Goal: Task Accomplishment & Management: Complete application form

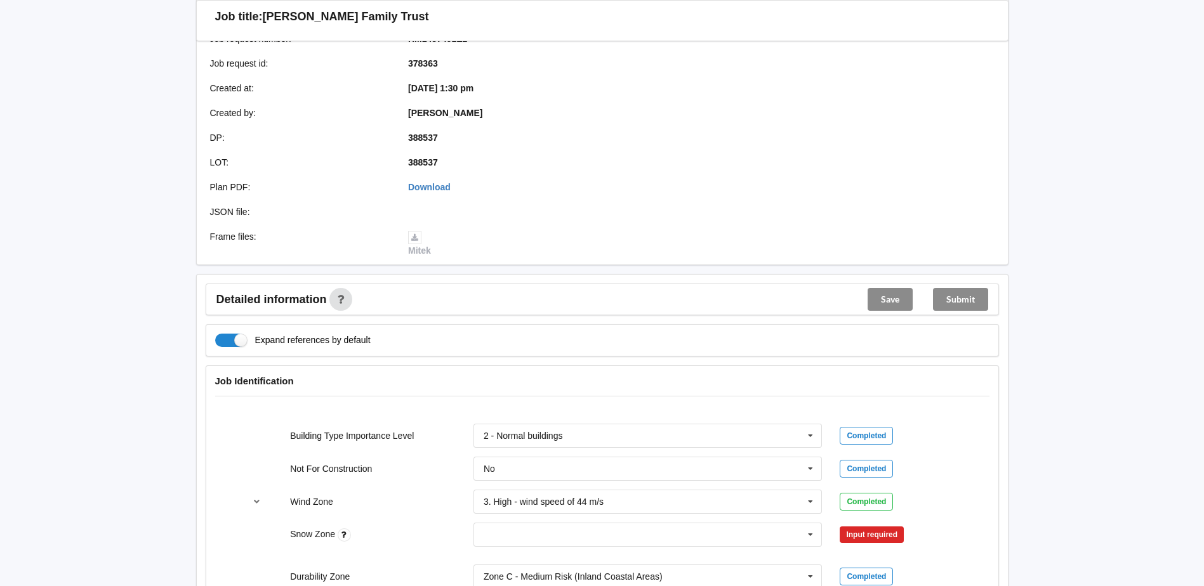
scroll to position [254, 0]
click at [809, 522] on icon at bounding box center [810, 533] width 19 height 23
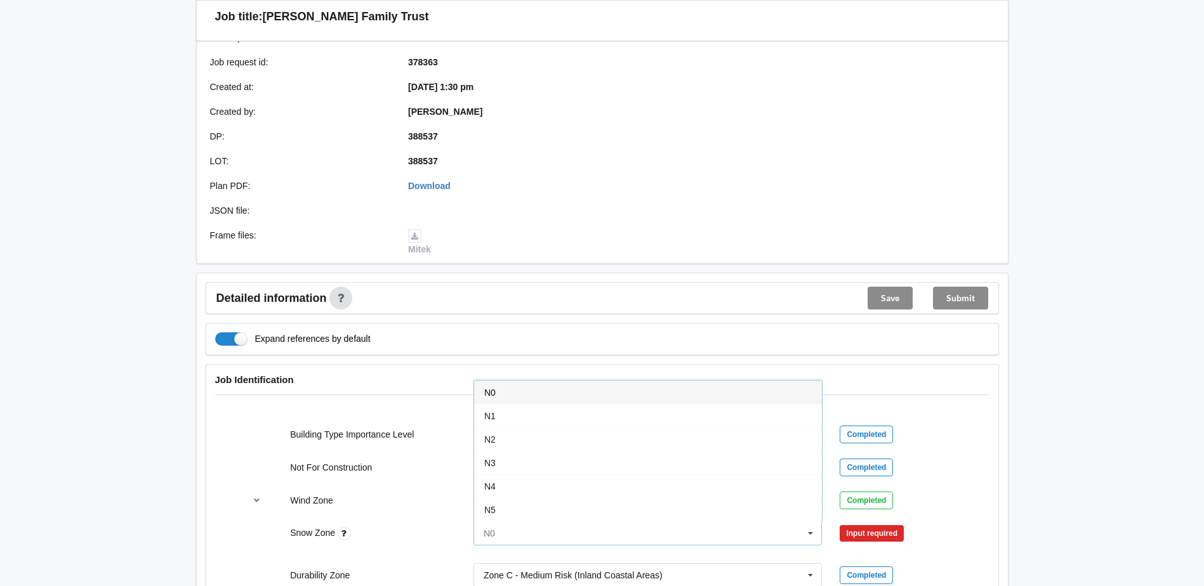
click at [592, 524] on input "text" at bounding box center [649, 533] width 348 height 23
click at [583, 381] on div "N0" at bounding box center [648, 392] width 348 height 23
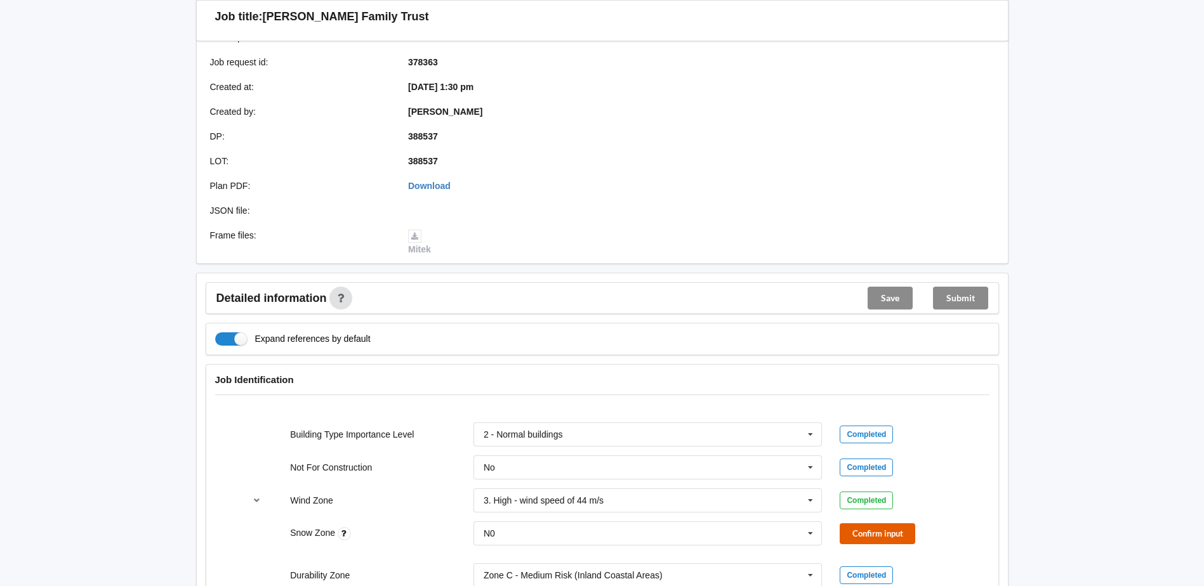
click at [865, 524] on button "Confirm input" at bounding box center [878, 534] width 76 height 21
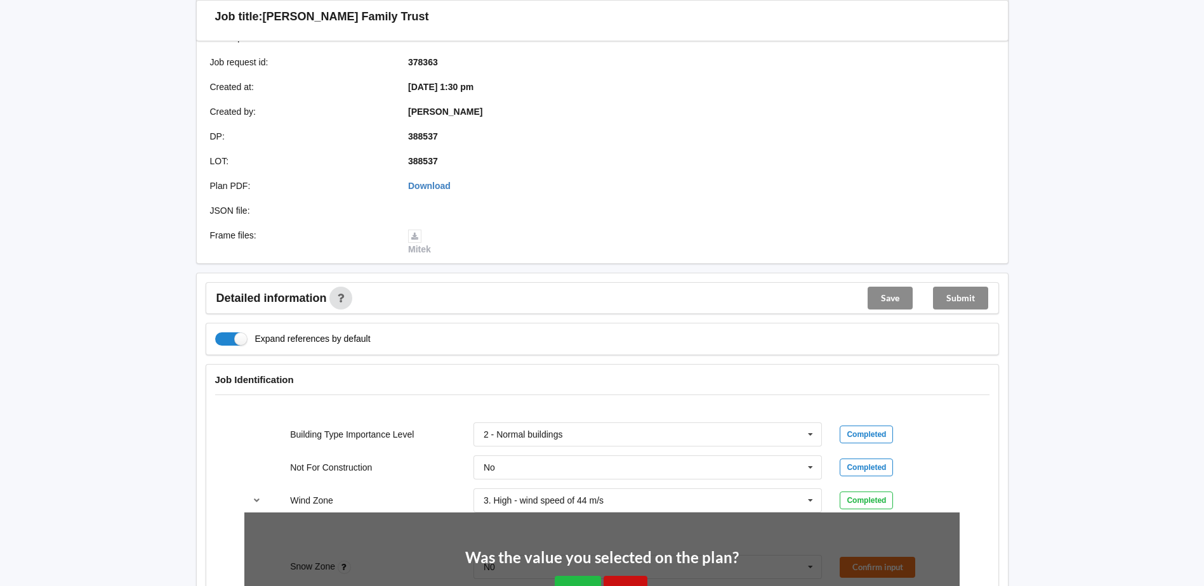
click at [629, 576] on button "No" at bounding box center [626, 589] width 44 height 26
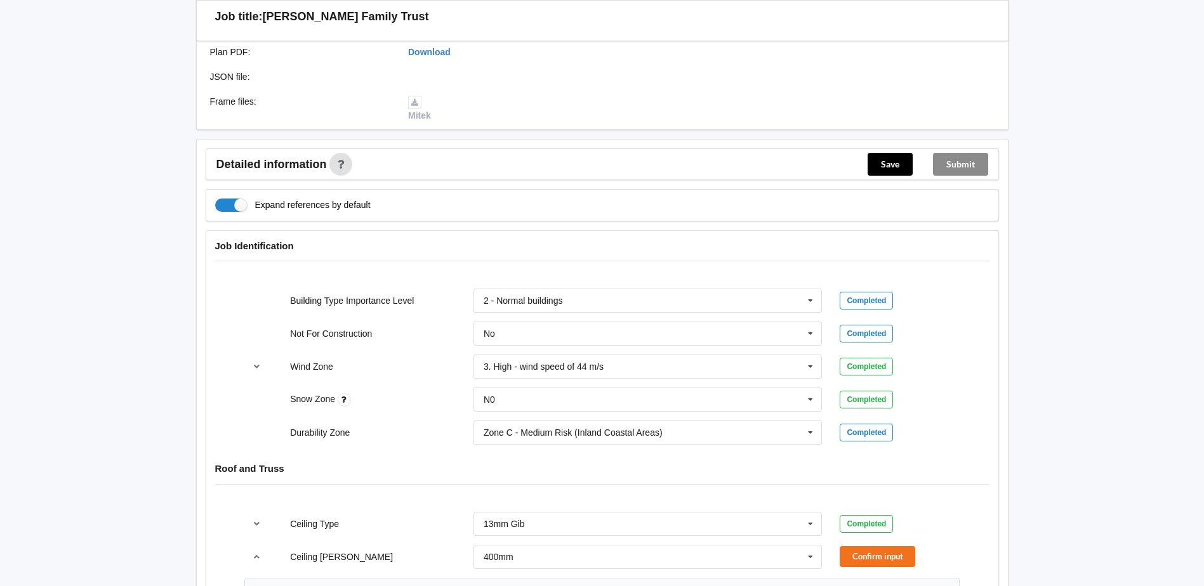
scroll to position [444, 0]
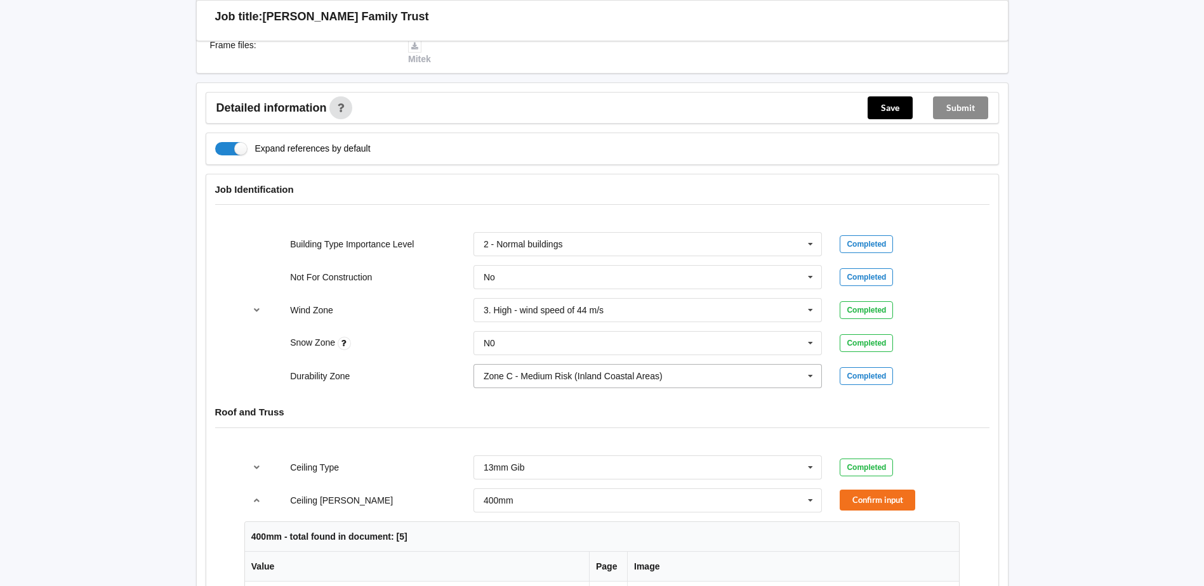
click at [811, 365] on icon at bounding box center [810, 376] width 19 height 23
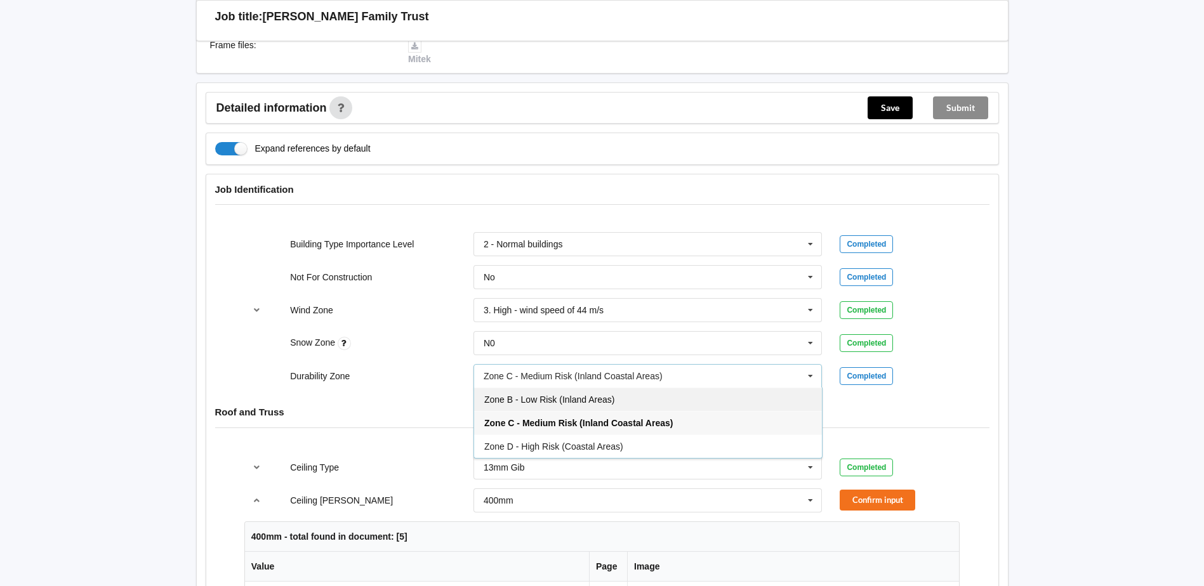
click at [672, 388] on div "Zone B - Low Risk (Inland Areas)" at bounding box center [648, 399] width 348 height 23
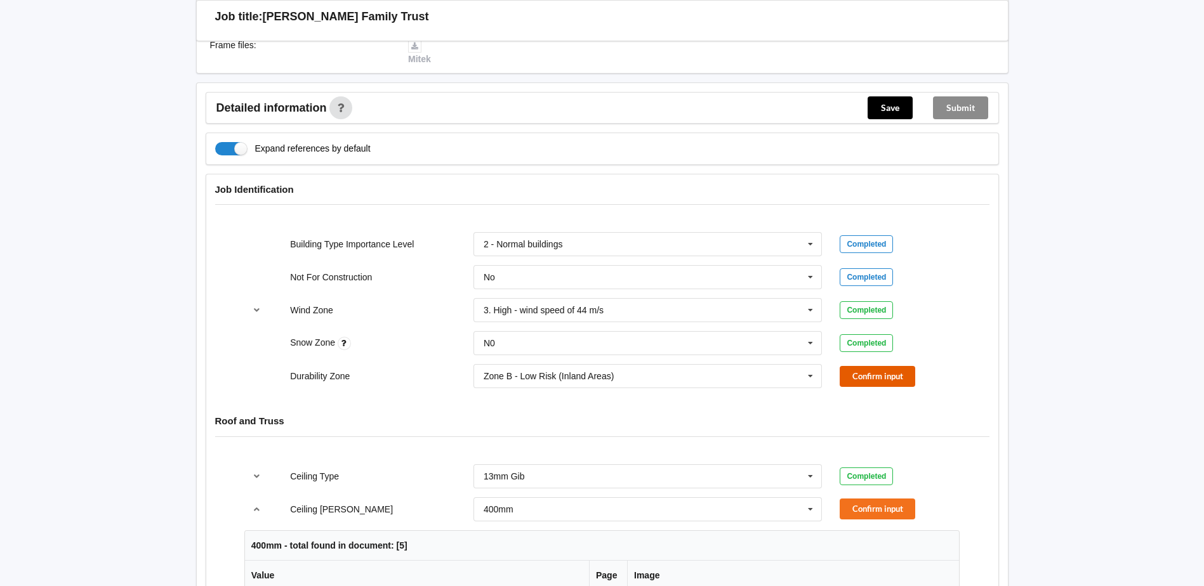
click at [873, 366] on button "Confirm input" at bounding box center [878, 376] width 76 height 21
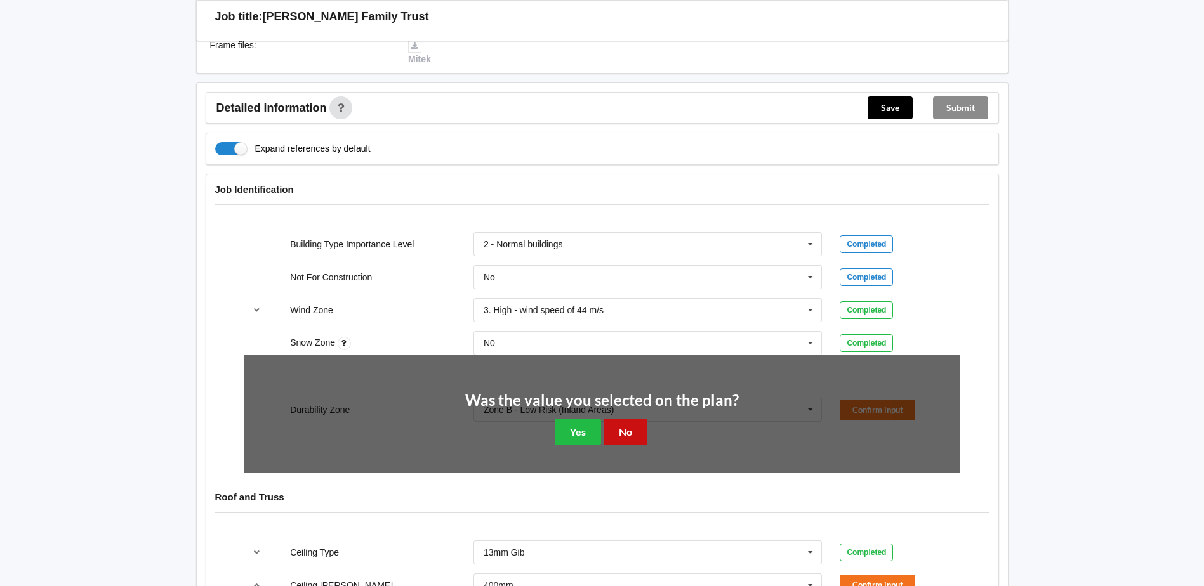
click at [634, 420] on button "No" at bounding box center [626, 432] width 44 height 26
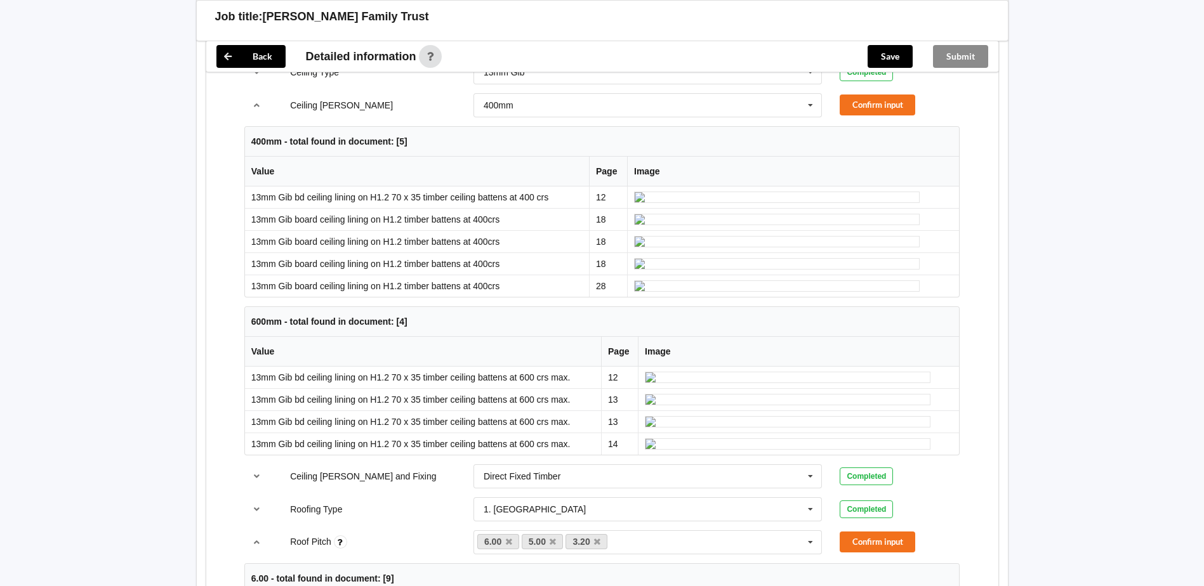
scroll to position [825, 0]
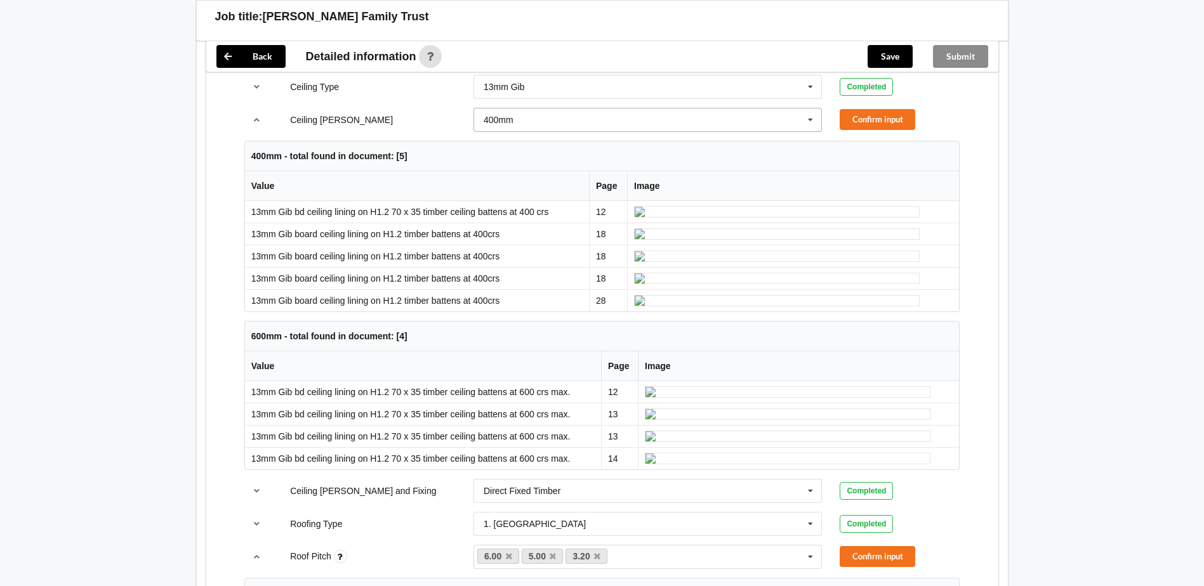
click at [738, 112] on input "text" at bounding box center [649, 120] width 348 height 23
click at [590, 202] on div "See Job Notes" at bounding box center [648, 213] width 348 height 23
click at [861, 109] on button "Confirm input" at bounding box center [878, 119] width 76 height 21
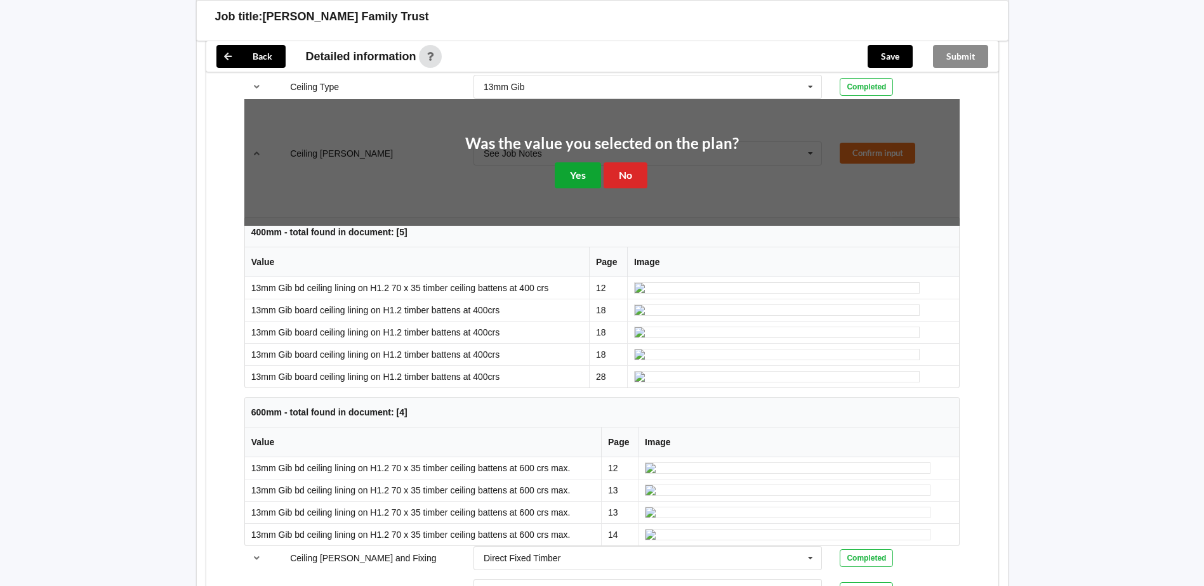
click at [574, 162] on button "Yes" at bounding box center [578, 175] width 46 height 26
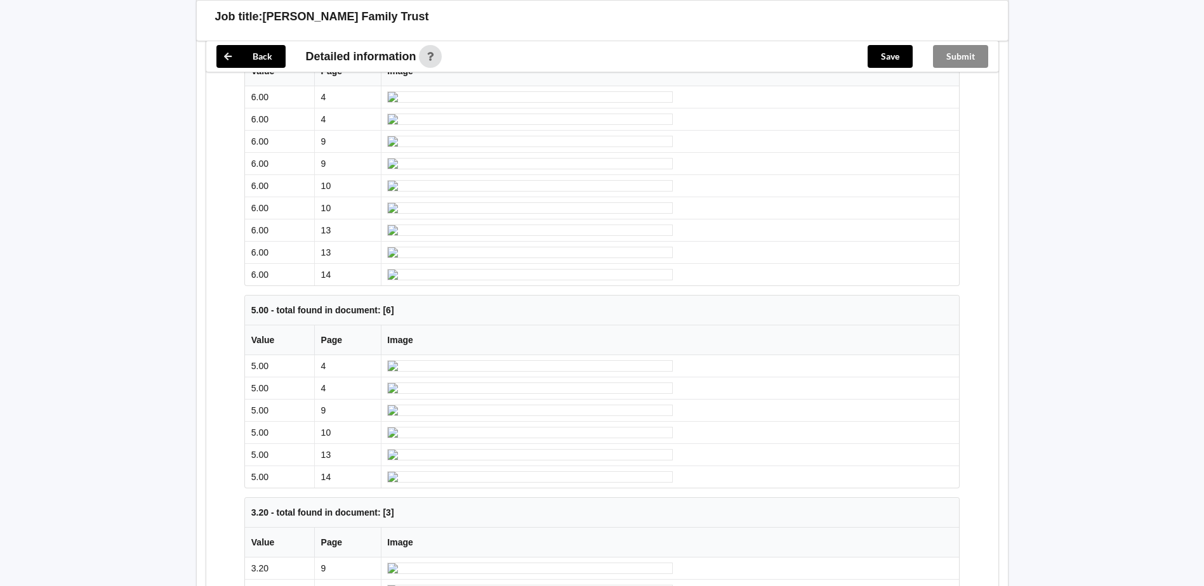
scroll to position [595, 0]
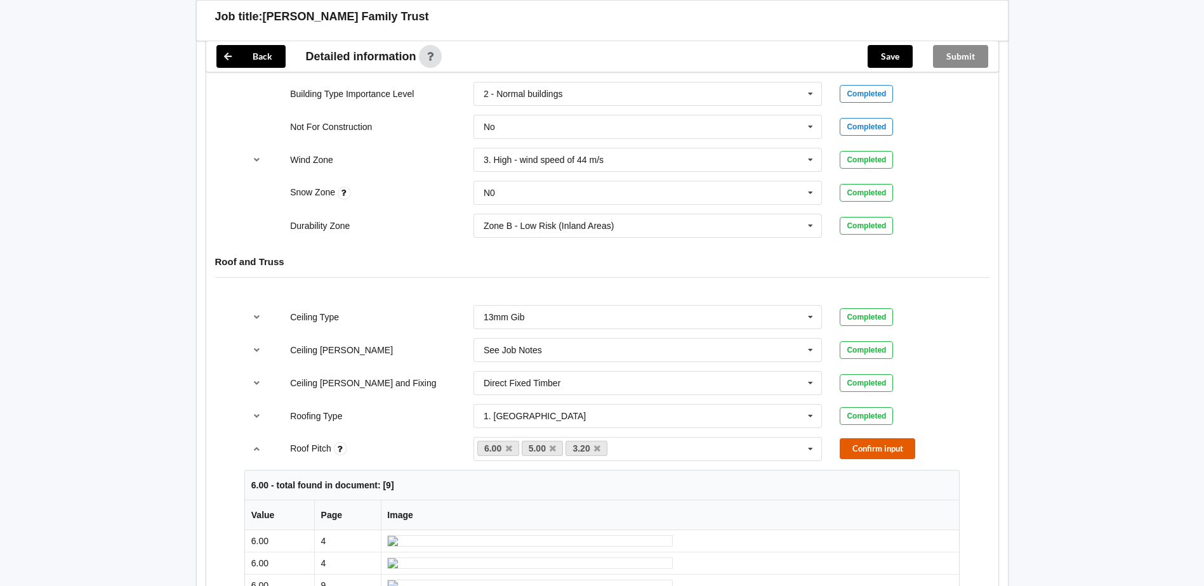
click at [870, 439] on button "Confirm input" at bounding box center [878, 449] width 76 height 21
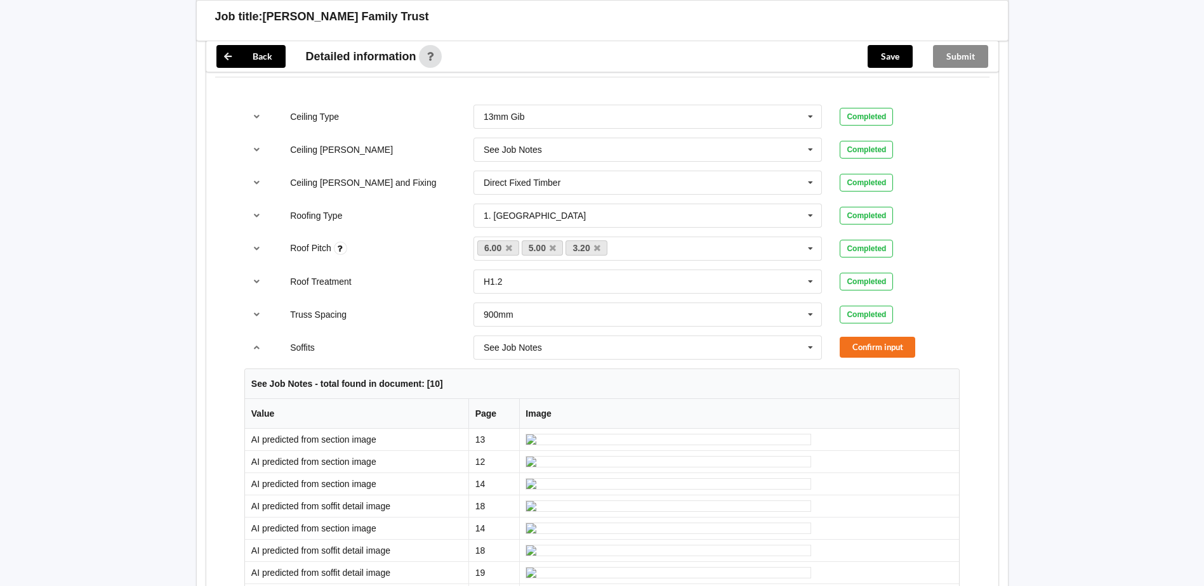
scroll to position [912, 0]
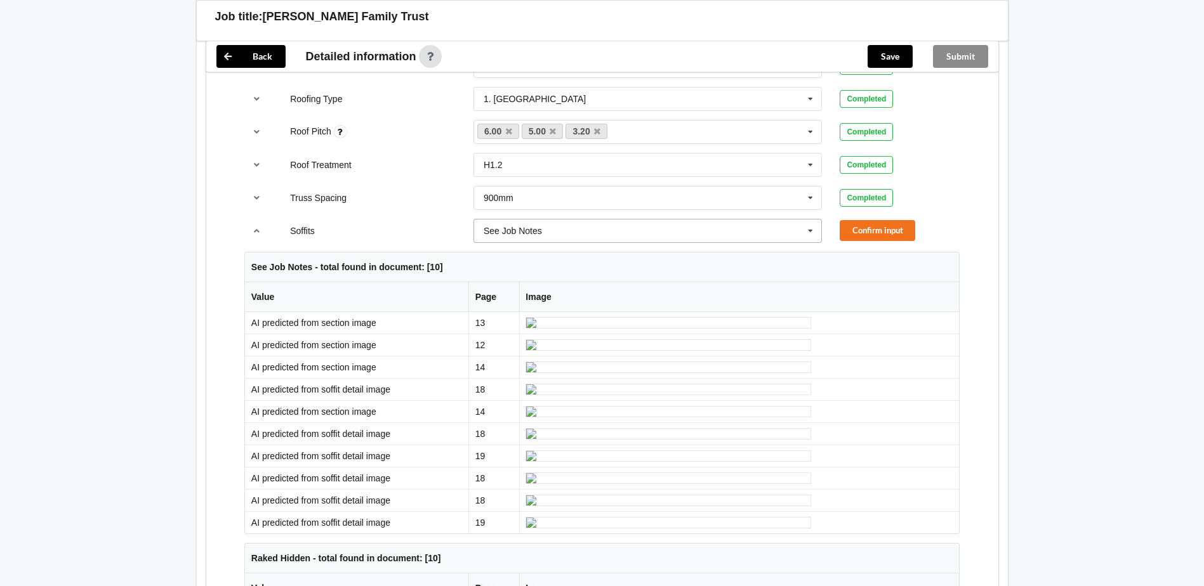
click at [819, 220] on icon at bounding box center [810, 231] width 19 height 23
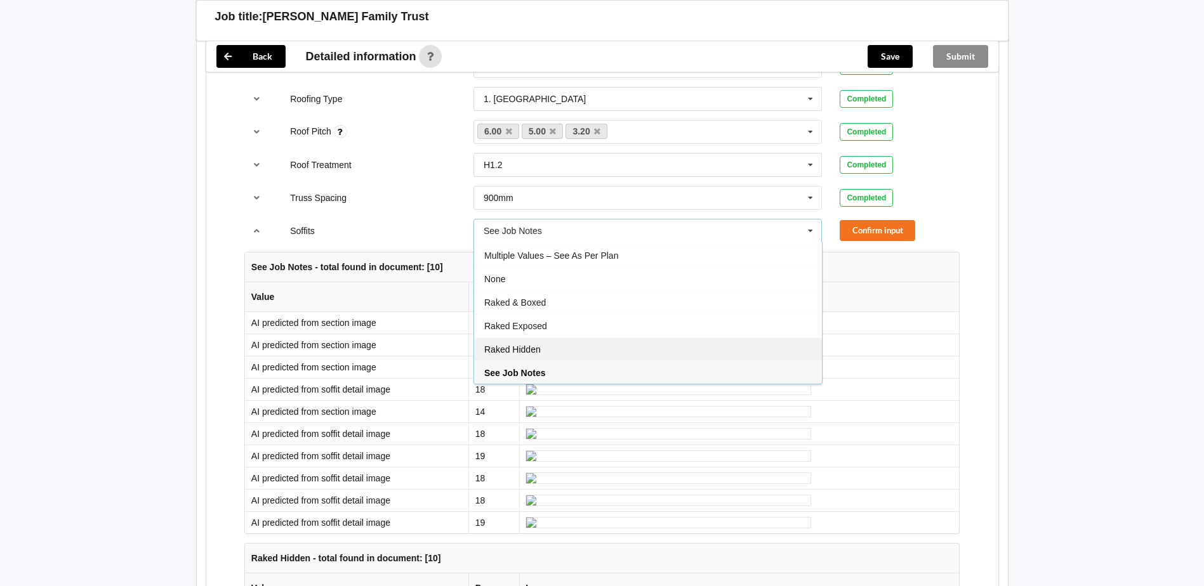
click at [672, 338] on div "Raked Hidden" at bounding box center [648, 349] width 348 height 23
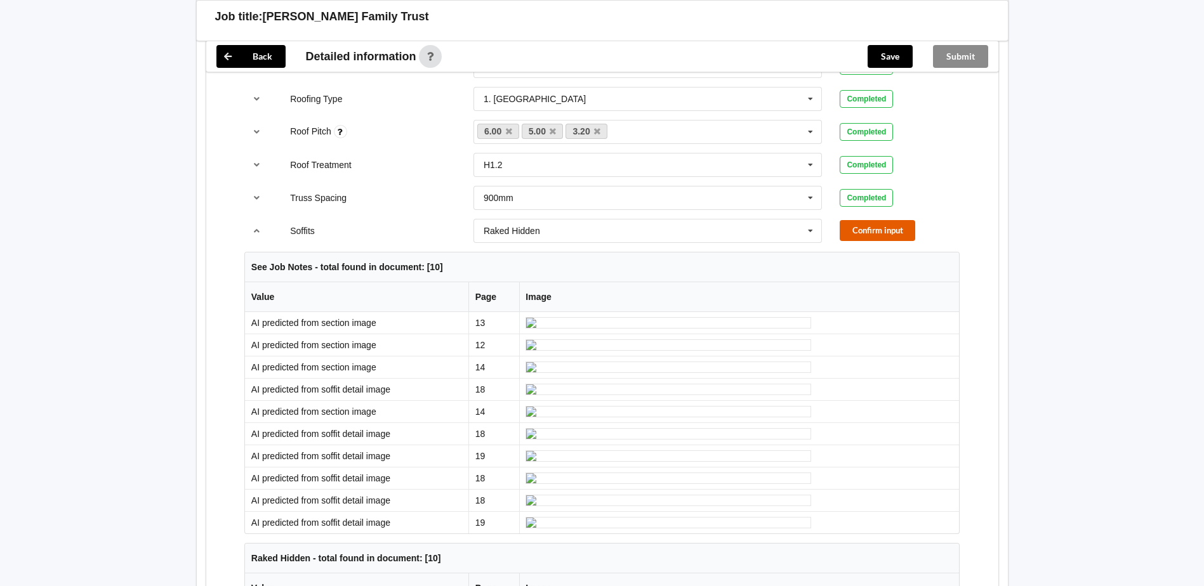
click at [854, 220] on button "Confirm input" at bounding box center [878, 230] width 76 height 21
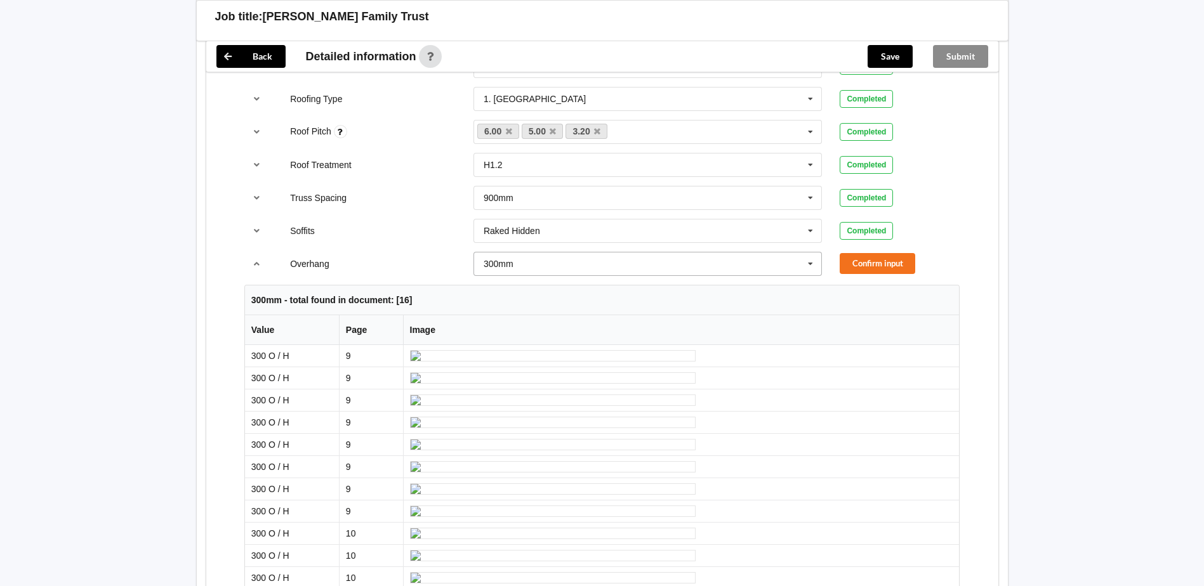
click at [811, 253] on icon at bounding box center [810, 264] width 19 height 23
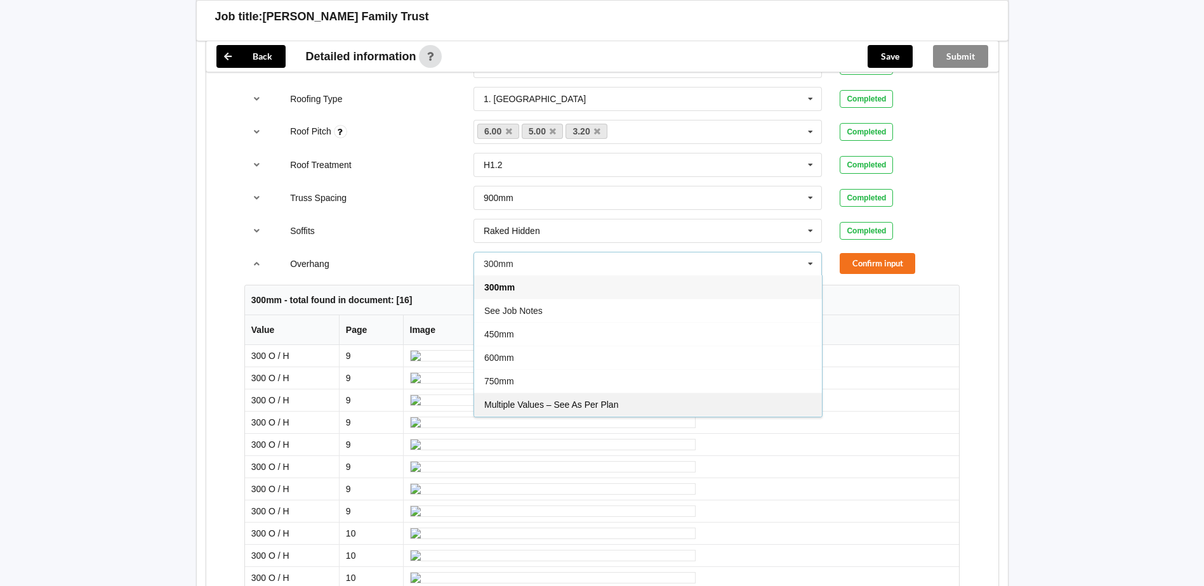
click at [664, 393] on div "Multiple Values – See As Per Plan" at bounding box center [648, 404] width 348 height 23
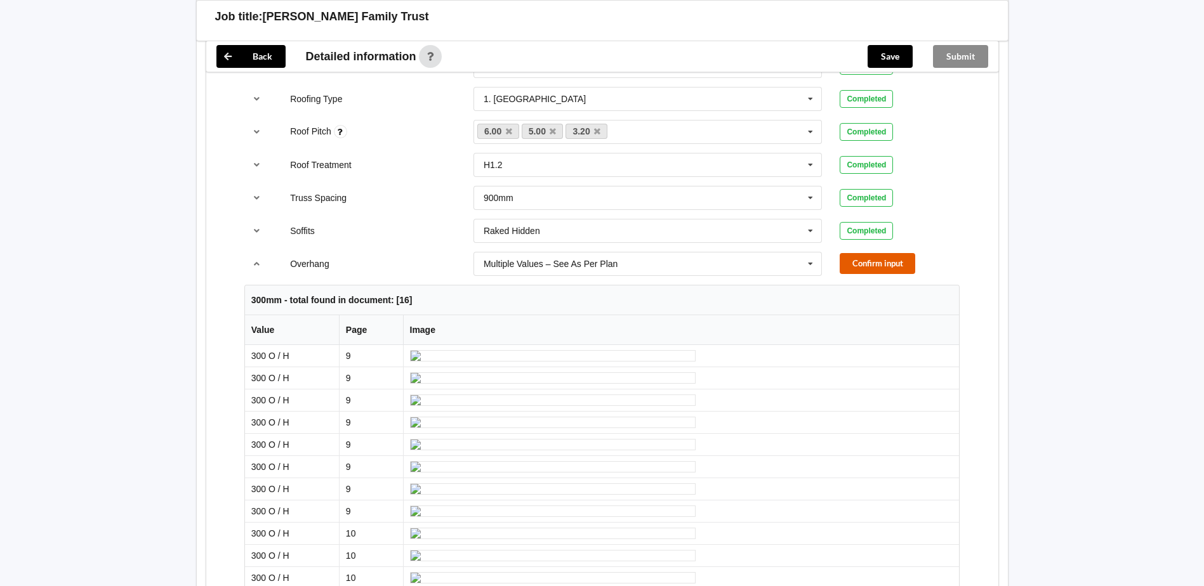
click at [885, 253] on button "Confirm input" at bounding box center [878, 263] width 76 height 21
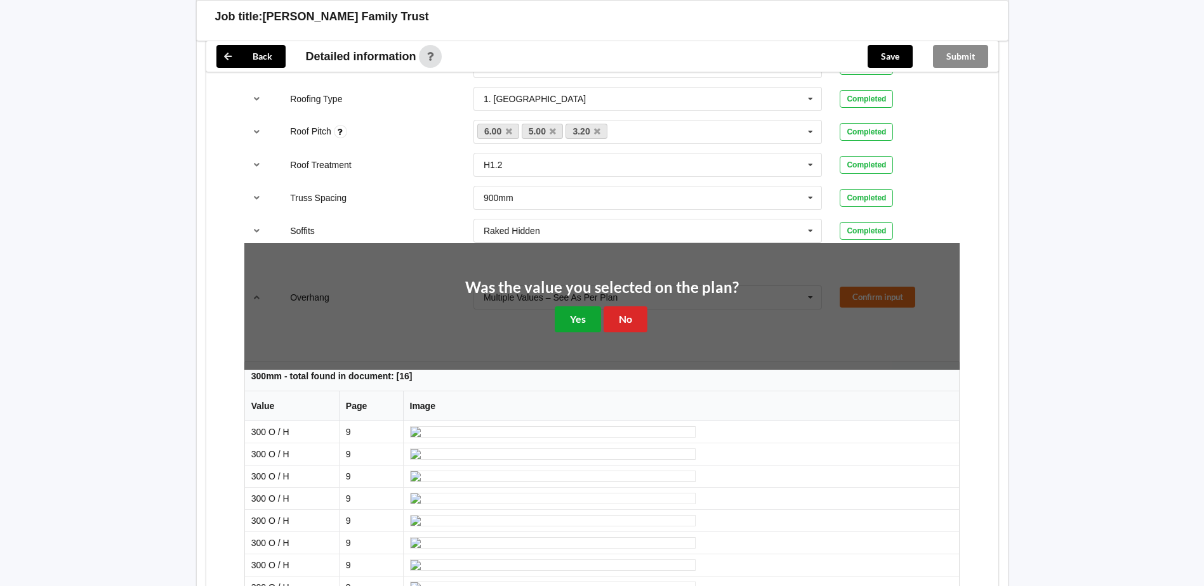
click at [573, 307] on button "Yes" at bounding box center [578, 320] width 46 height 26
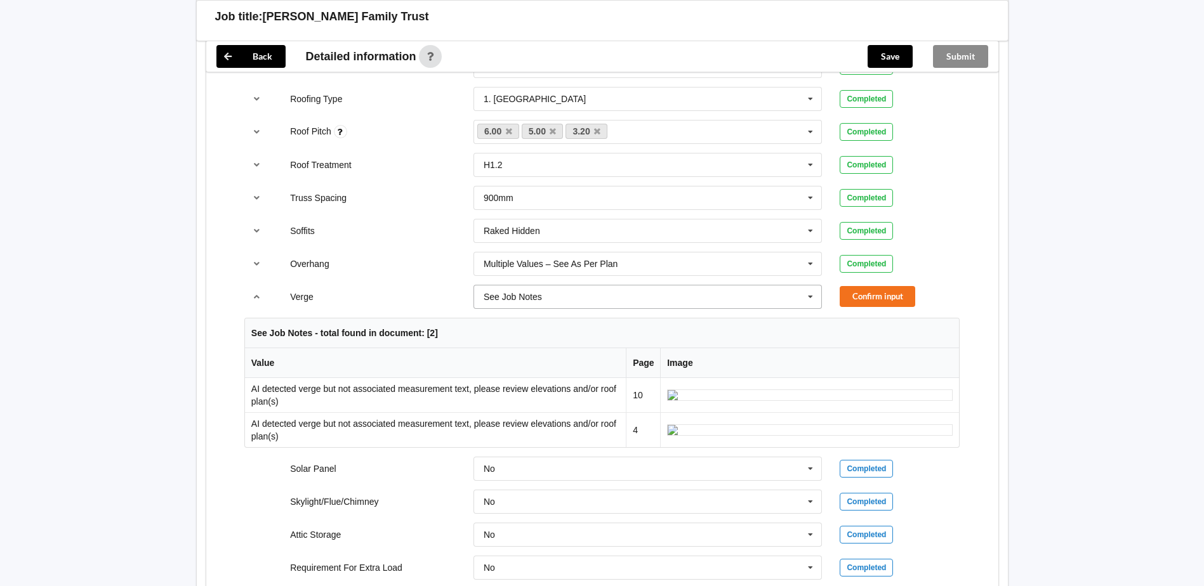
click at [813, 286] on icon at bounding box center [810, 297] width 19 height 23
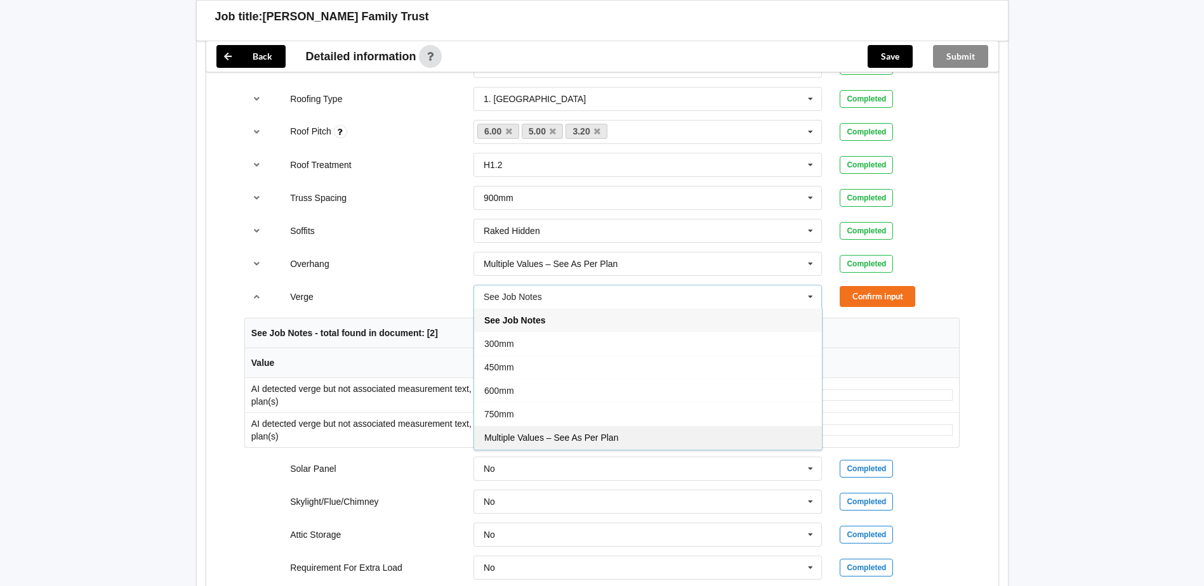
click at [622, 426] on div "Multiple Values – See As Per Plan" at bounding box center [648, 437] width 348 height 23
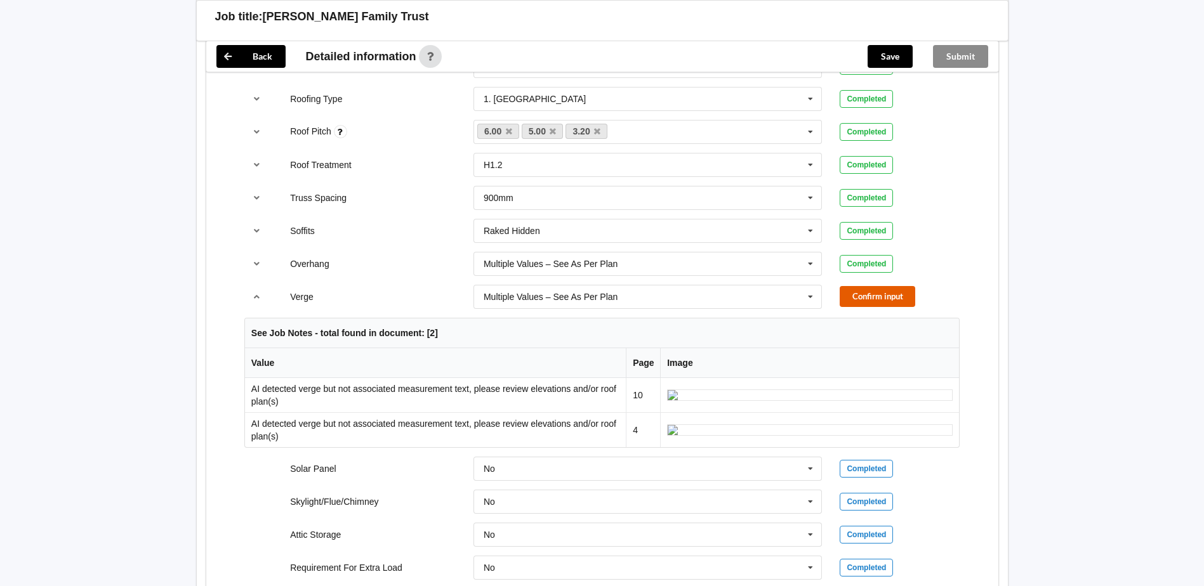
click at [854, 286] on button "Confirm input" at bounding box center [878, 296] width 76 height 21
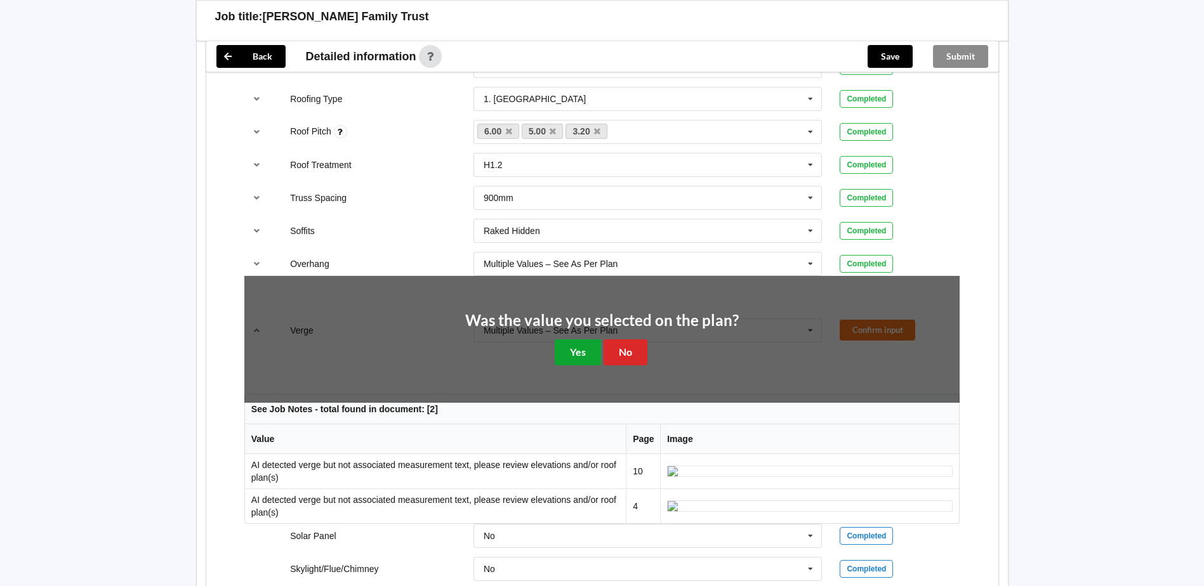
click at [564, 340] on button "Yes" at bounding box center [578, 353] width 46 height 26
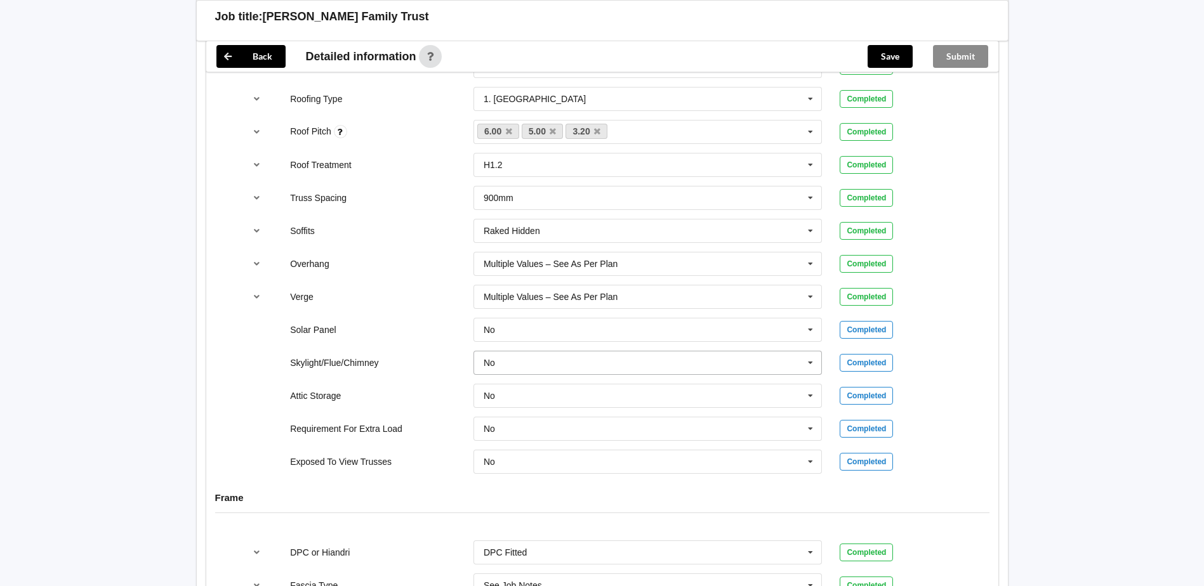
click at [806, 352] on icon at bounding box center [810, 363] width 19 height 23
drag, startPoint x: 612, startPoint y: 393, endPoint x: 653, endPoint y: 385, distance: 42.1
click at [612, 398] on div "Yes" at bounding box center [648, 409] width 348 height 23
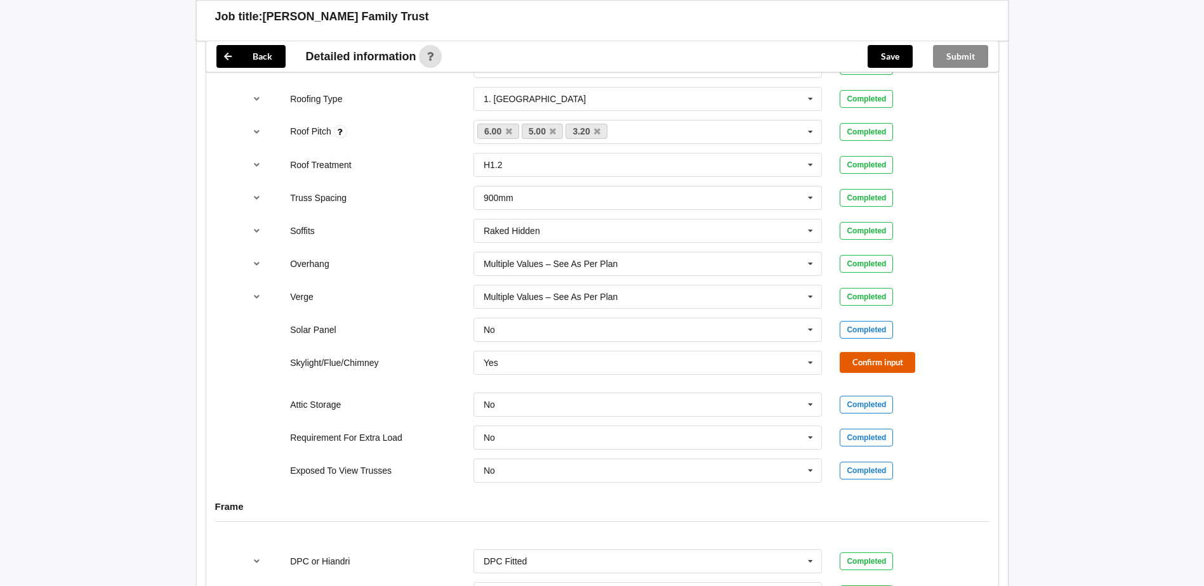
click at [878, 352] on button "Confirm input" at bounding box center [878, 362] width 76 height 21
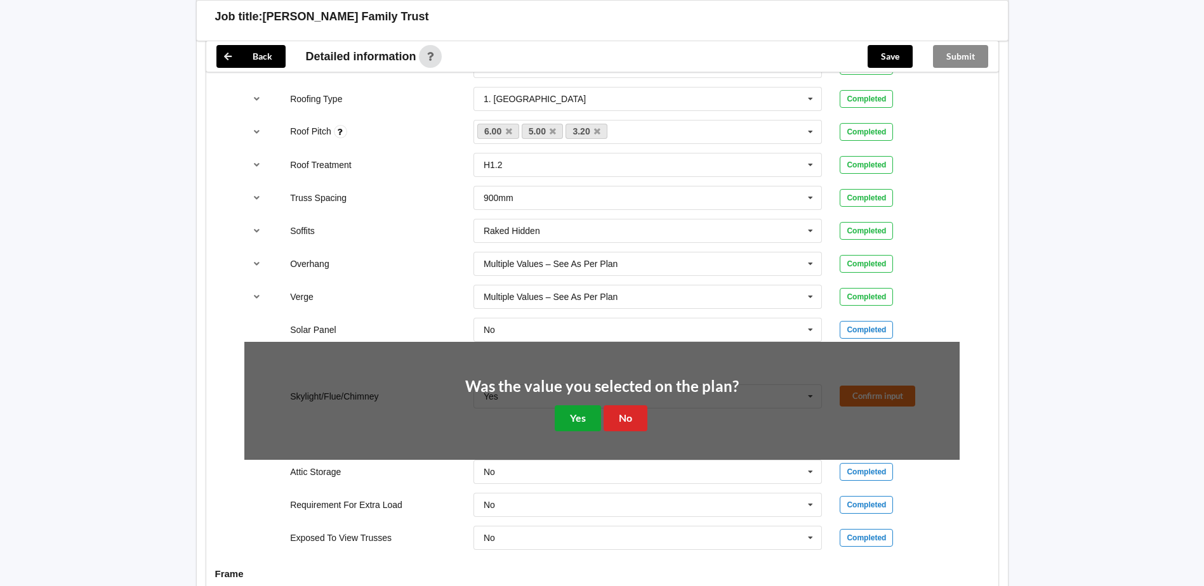
drag, startPoint x: 574, startPoint y: 406, endPoint x: 595, endPoint y: 401, distance: 22.0
click at [574, 406] on button "Yes" at bounding box center [578, 419] width 46 height 26
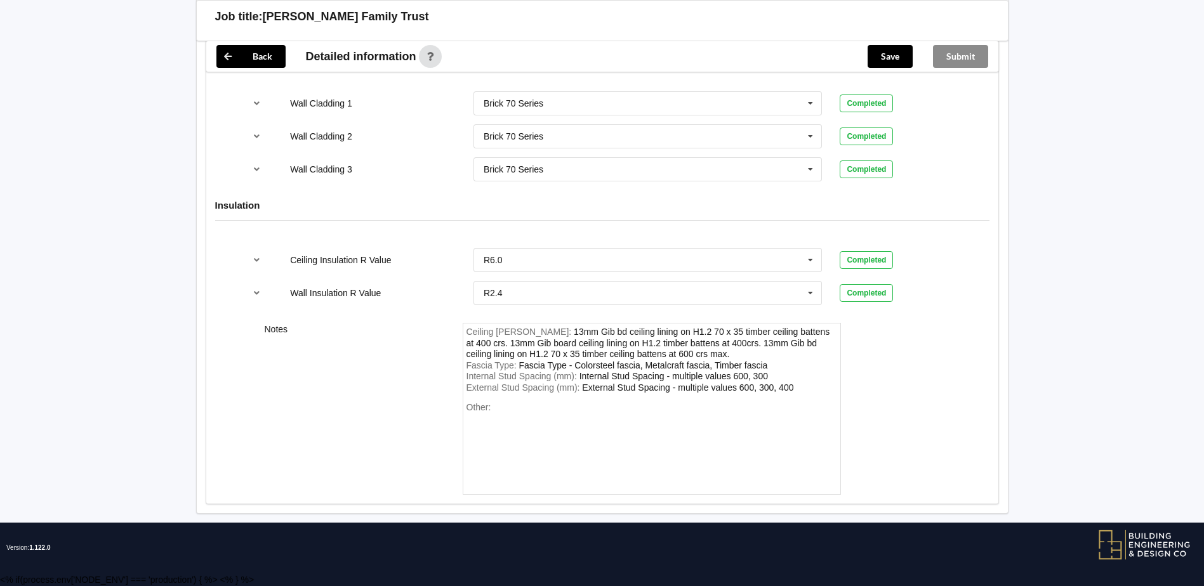
scroll to position [4142, 0]
click at [573, 409] on div "Other:" at bounding box center [652, 446] width 371 height 89
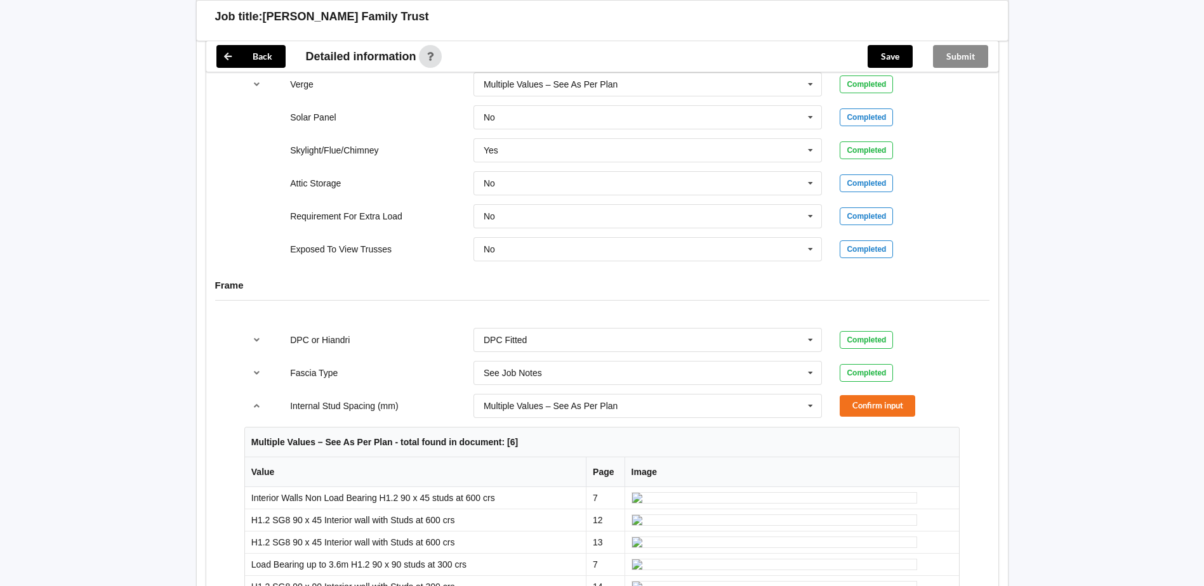
scroll to position [1032, 0]
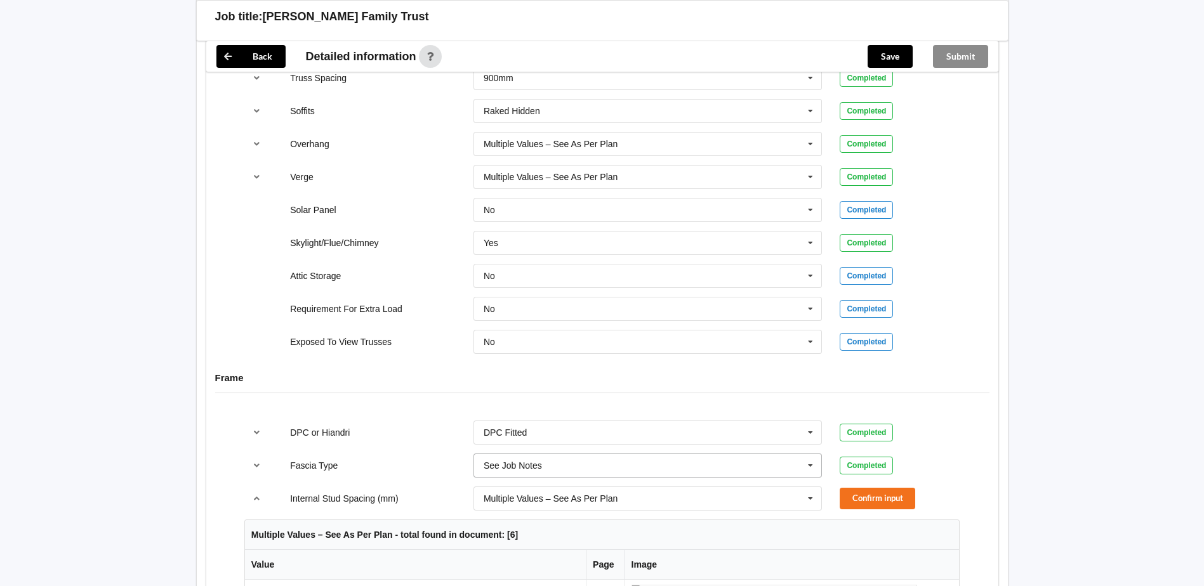
click at [806, 454] on icon at bounding box center [810, 465] width 19 height 23
click at [445, 363] on div "Frame" at bounding box center [602, 387] width 792 height 49
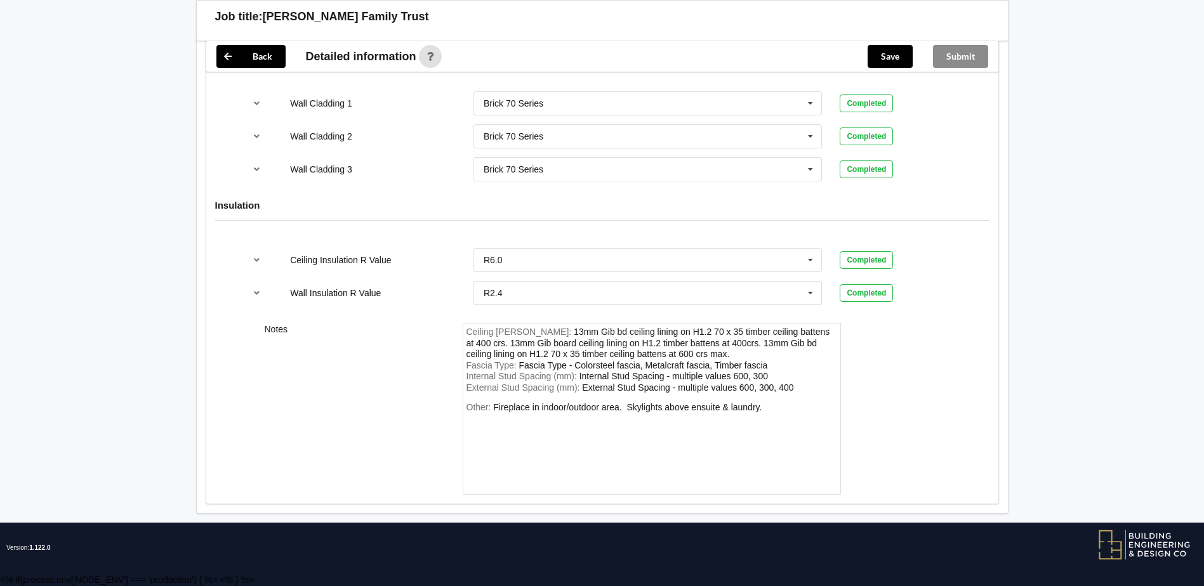
scroll to position [4142, 0]
click at [783, 369] on div "Fascia Type : Fascia Type - Colorsteel fascia, Metalcraft fascia, Timber fascia" at bounding box center [652, 366] width 371 height 11
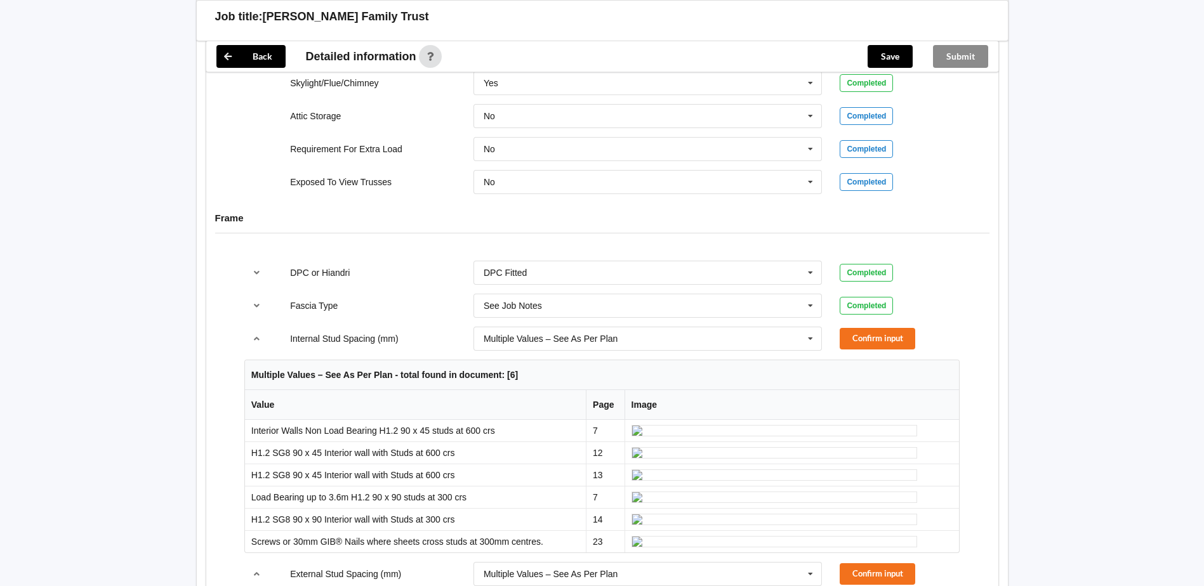
scroll to position [1222, 0]
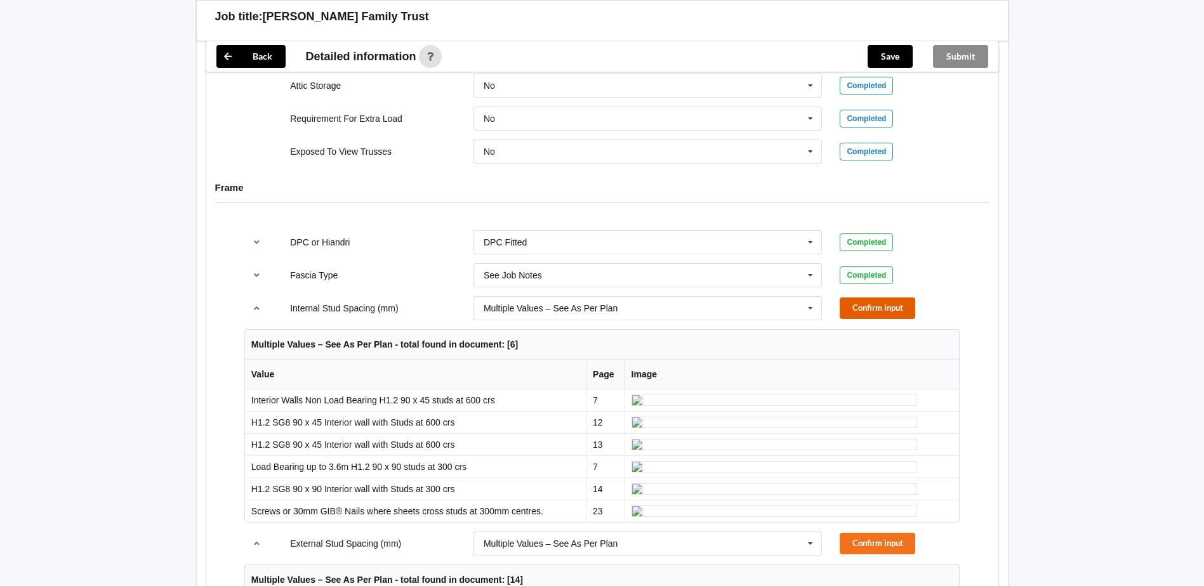
click at [867, 298] on button "Confirm input" at bounding box center [878, 308] width 76 height 21
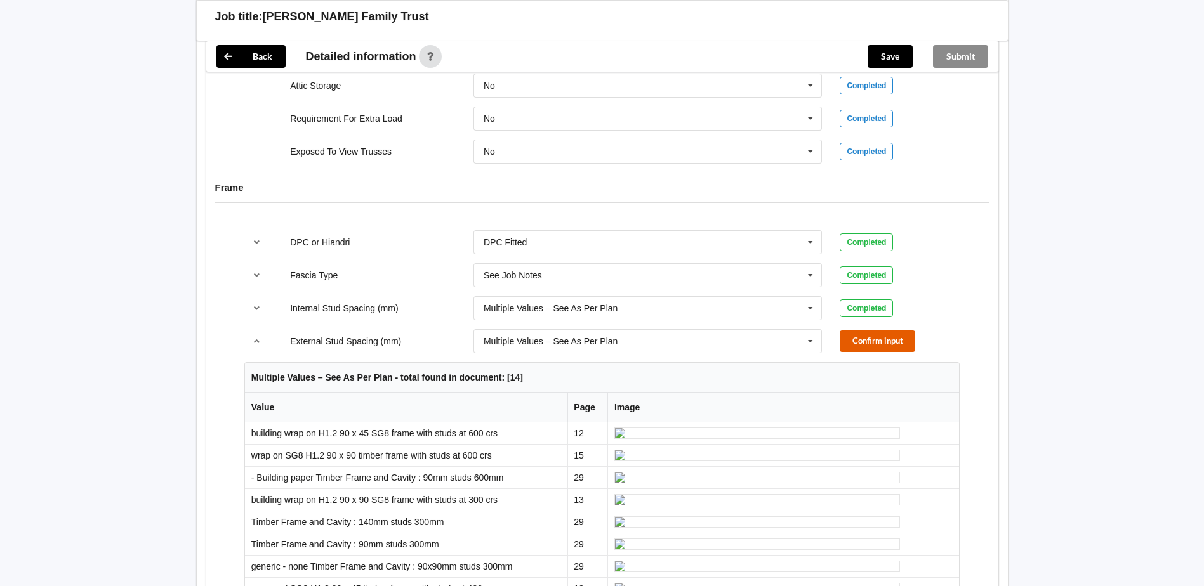
click at [868, 331] on button "Confirm input" at bounding box center [878, 341] width 76 height 21
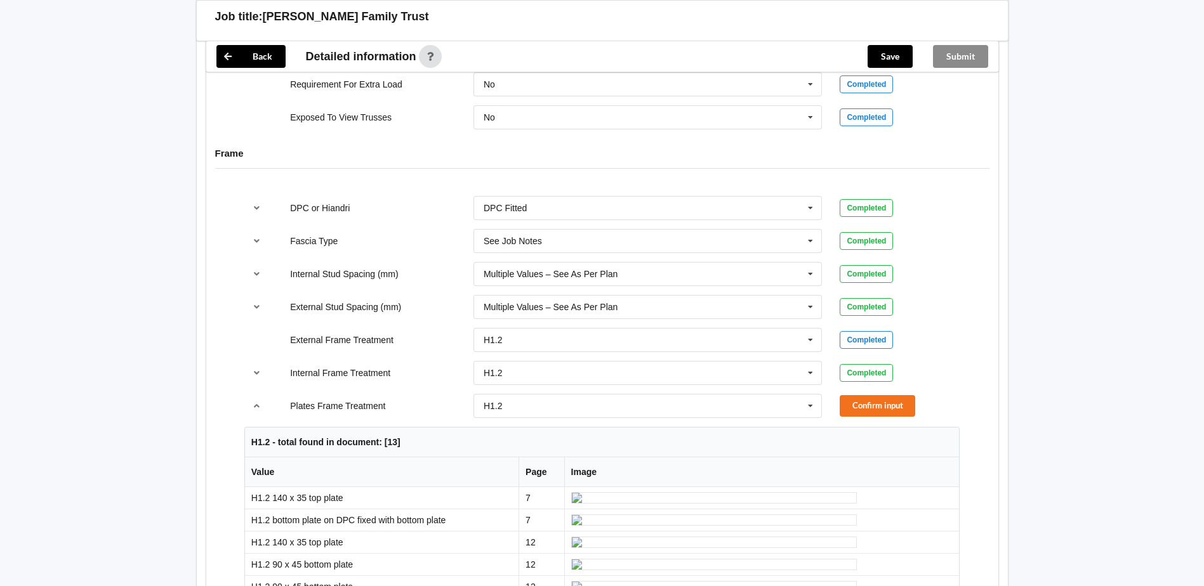
scroll to position [1286, 0]
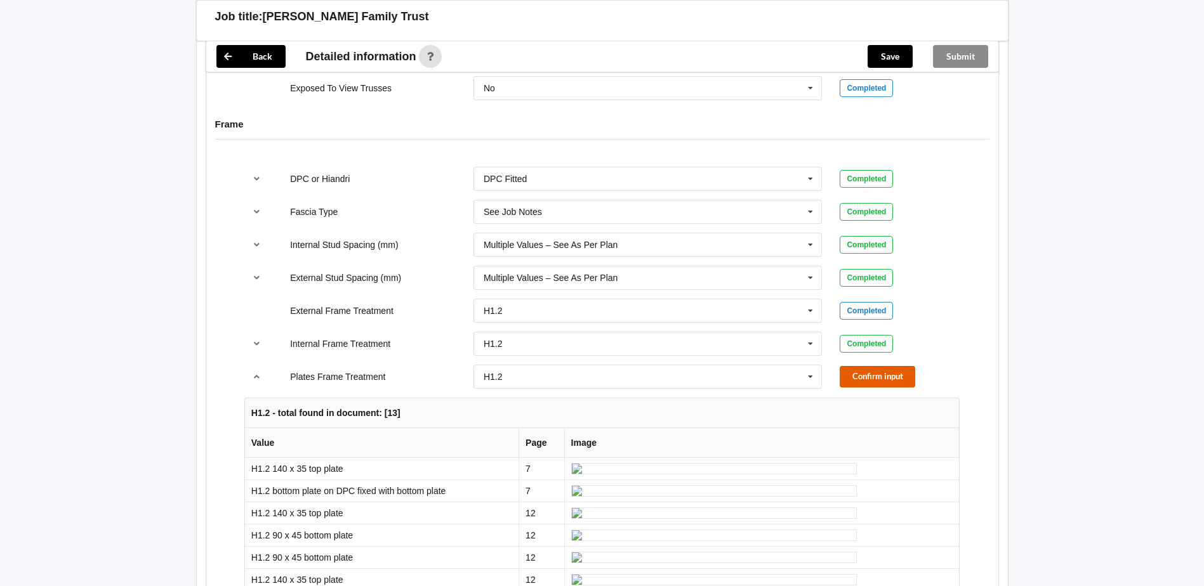
click at [884, 373] on button "Confirm input" at bounding box center [878, 376] width 76 height 21
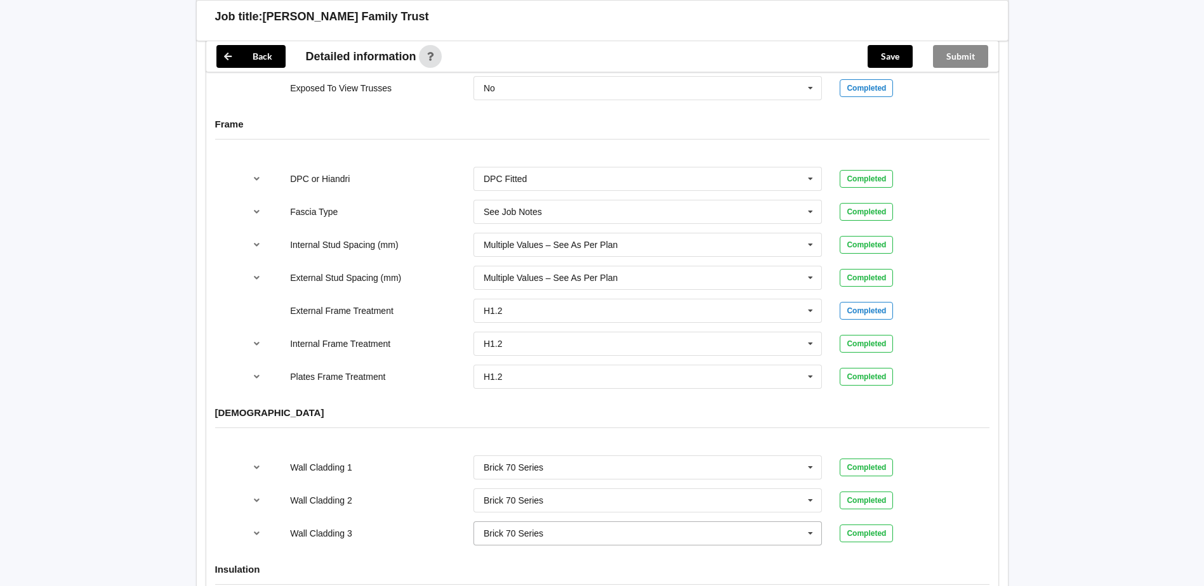
click at [813, 522] on icon at bounding box center [810, 533] width 19 height 23
click at [636, 447] on div "None" at bounding box center [648, 458] width 348 height 23
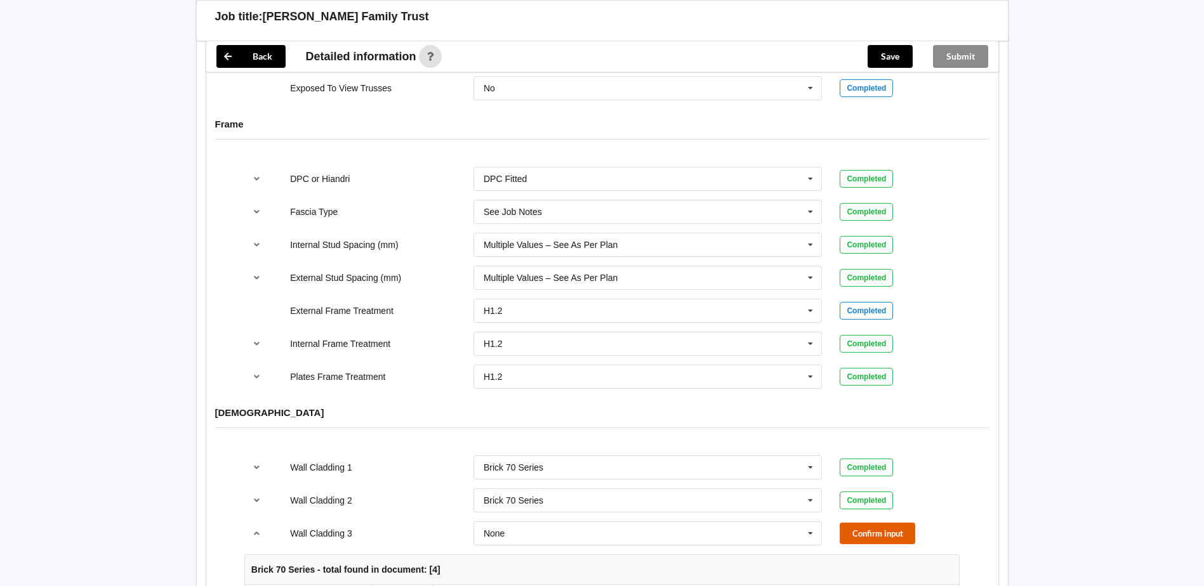
click at [891, 523] on button "Confirm input" at bounding box center [878, 533] width 76 height 21
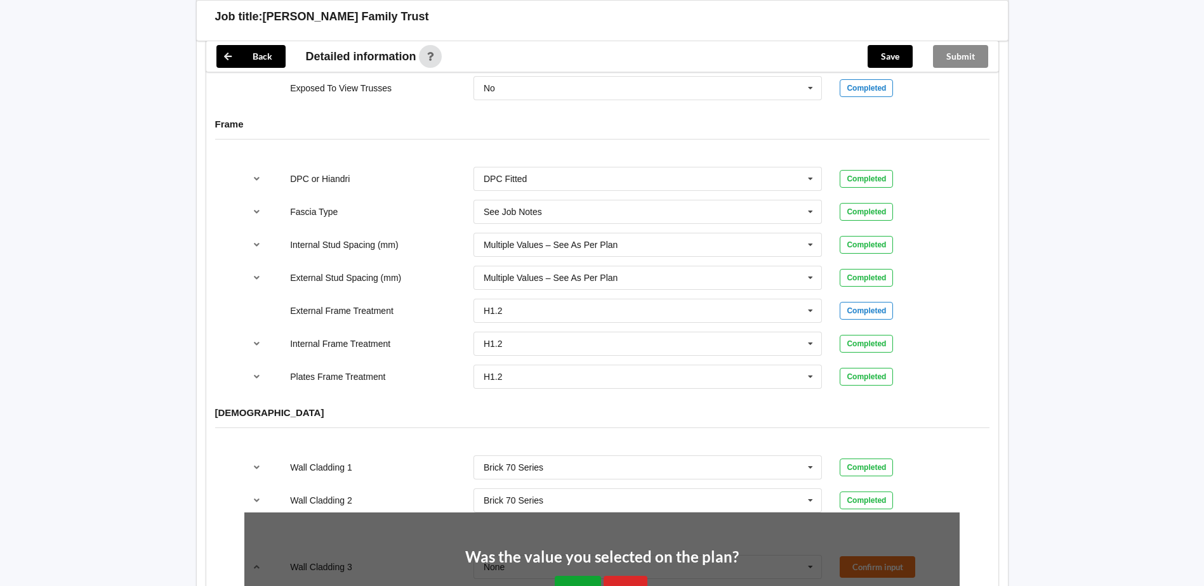
click at [583, 576] on button "Yes" at bounding box center [578, 589] width 46 height 26
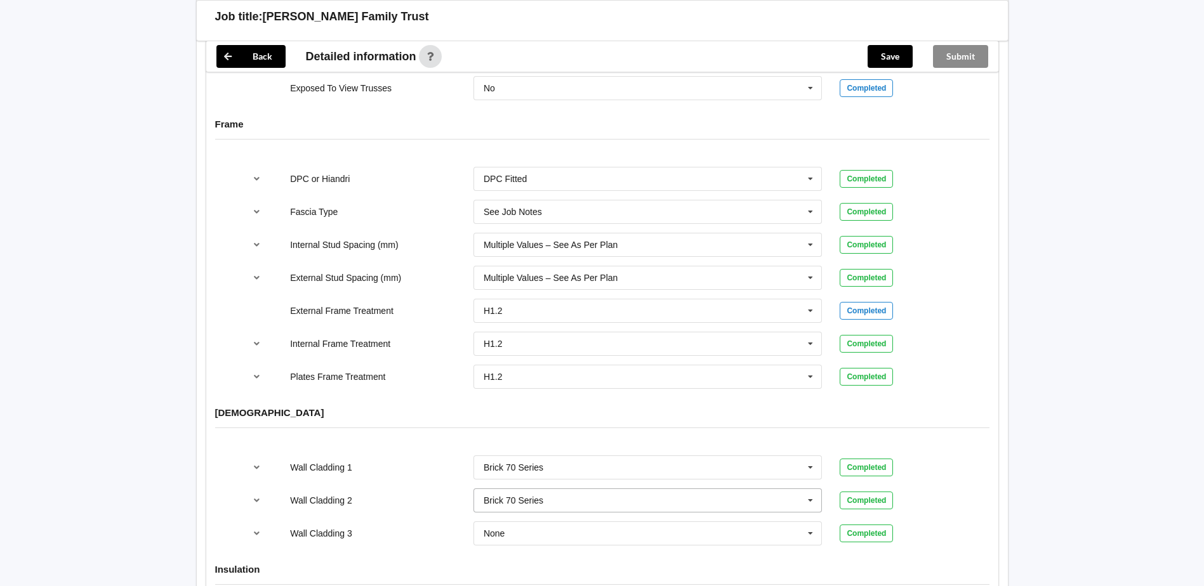
click at [809, 493] on icon at bounding box center [810, 500] width 19 height 23
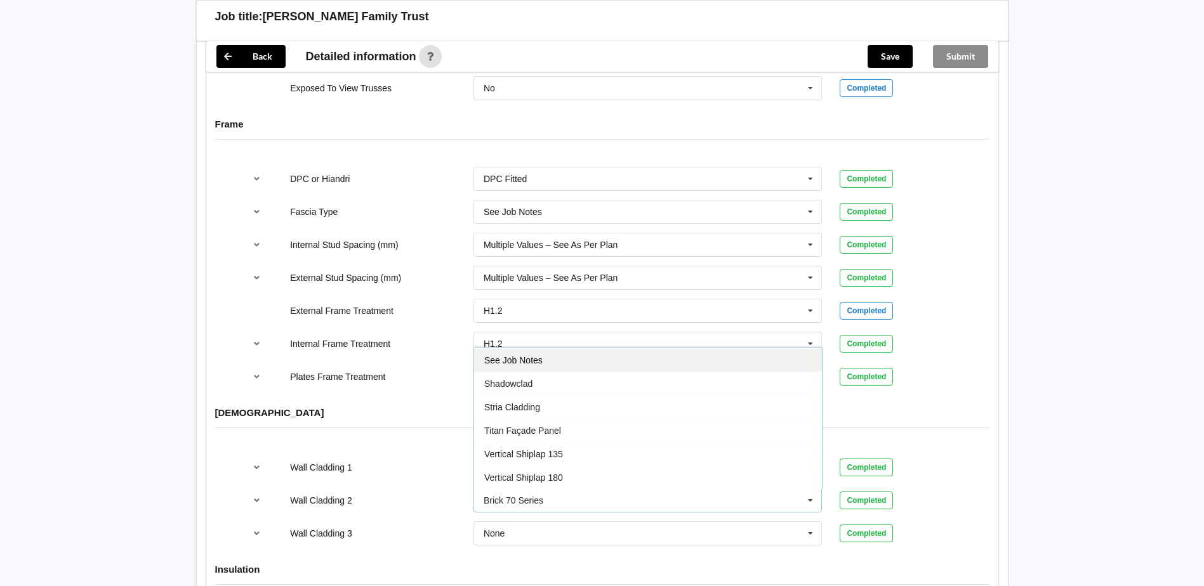
click at [545, 348] on div "See Job Notes" at bounding box center [648, 359] width 348 height 23
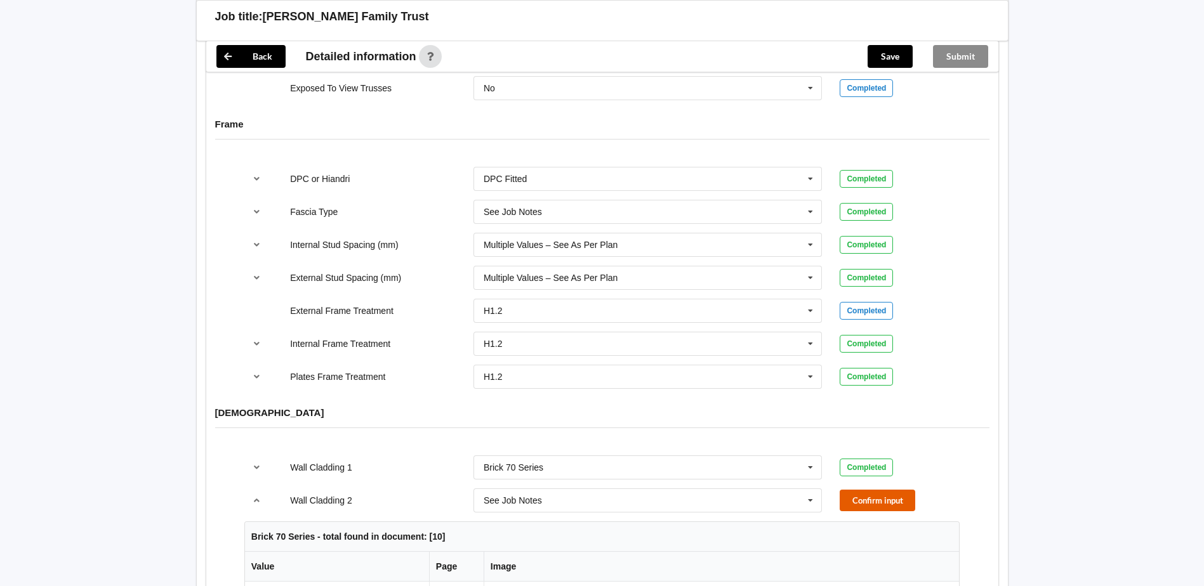
click at [878, 490] on button "Confirm input" at bounding box center [878, 500] width 76 height 21
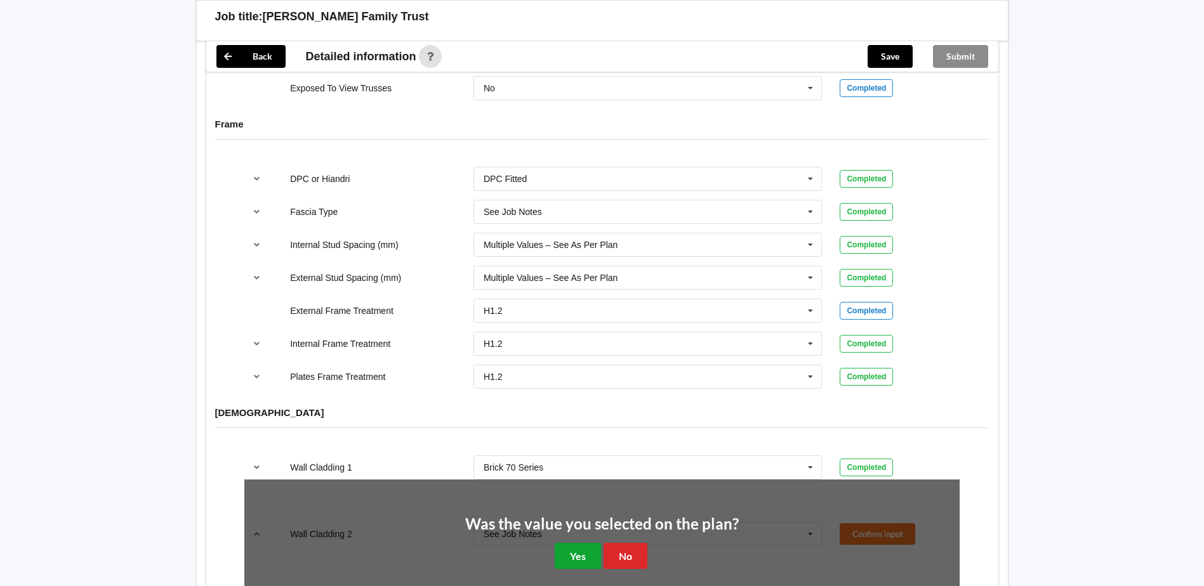
click at [578, 543] on button "Yes" at bounding box center [578, 556] width 46 height 26
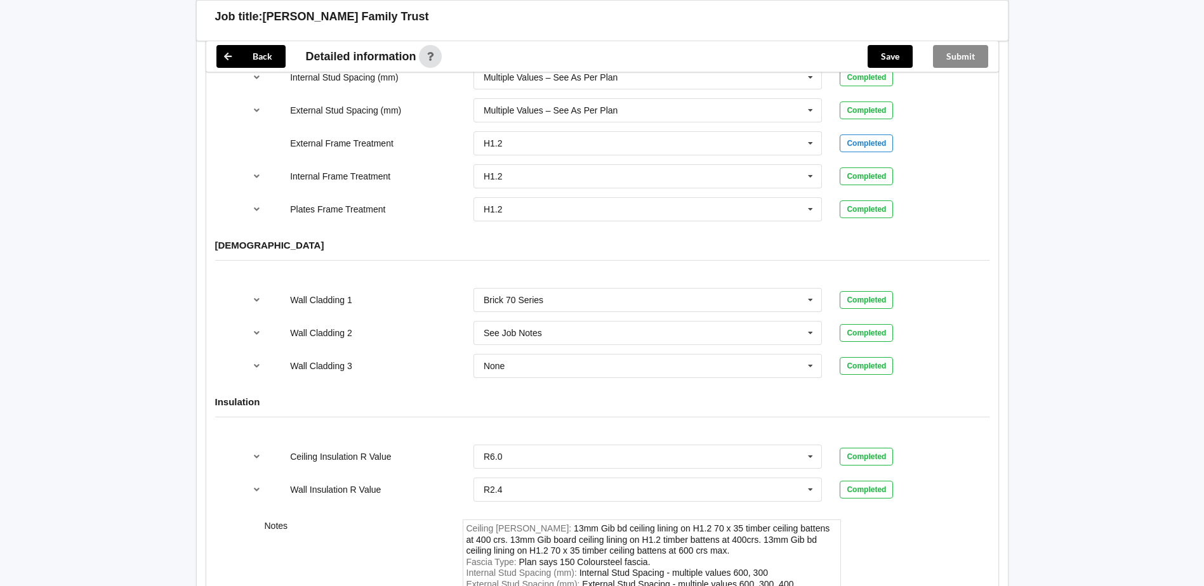
scroll to position [1649, 0]
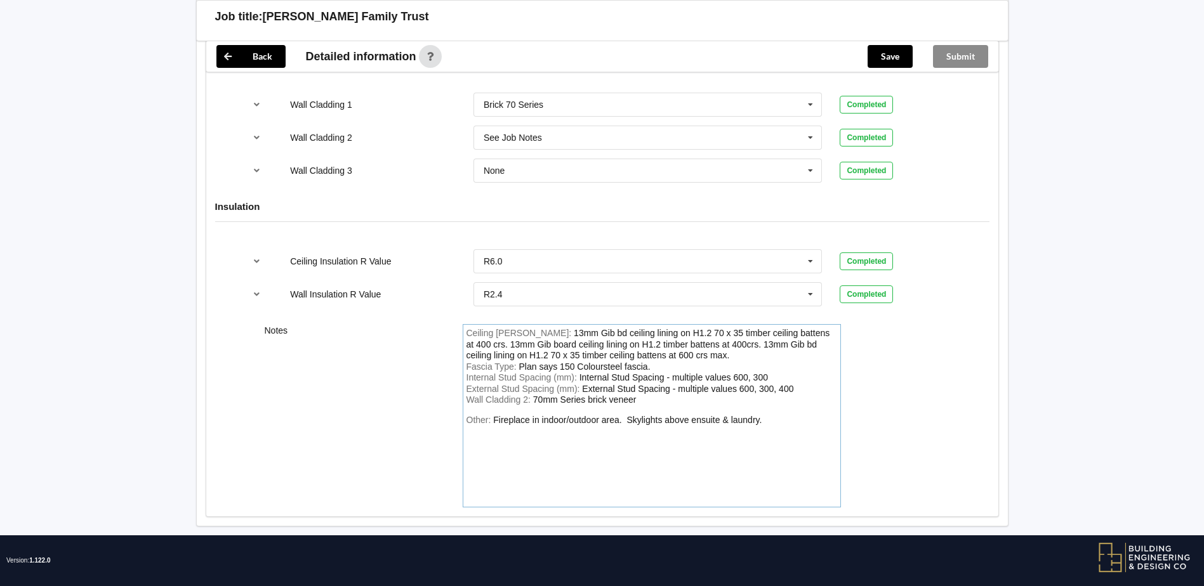
click at [795, 415] on div "Other: Fireplace in indoor/outdoor area. Skylights above ensuite & laundry." at bounding box center [652, 459] width 371 height 89
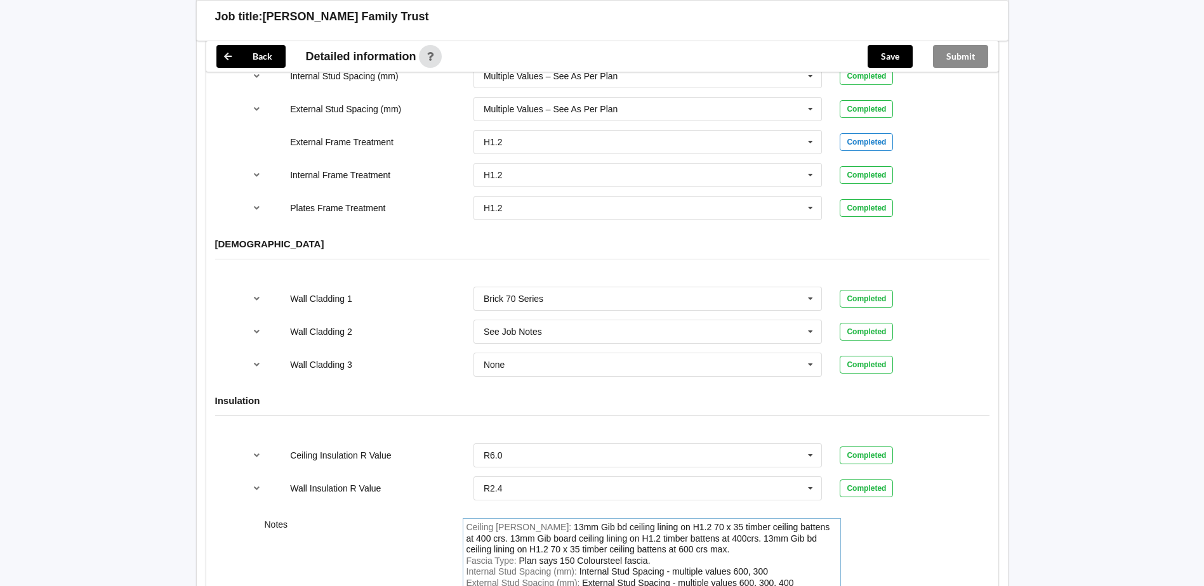
scroll to position [1586, 0]
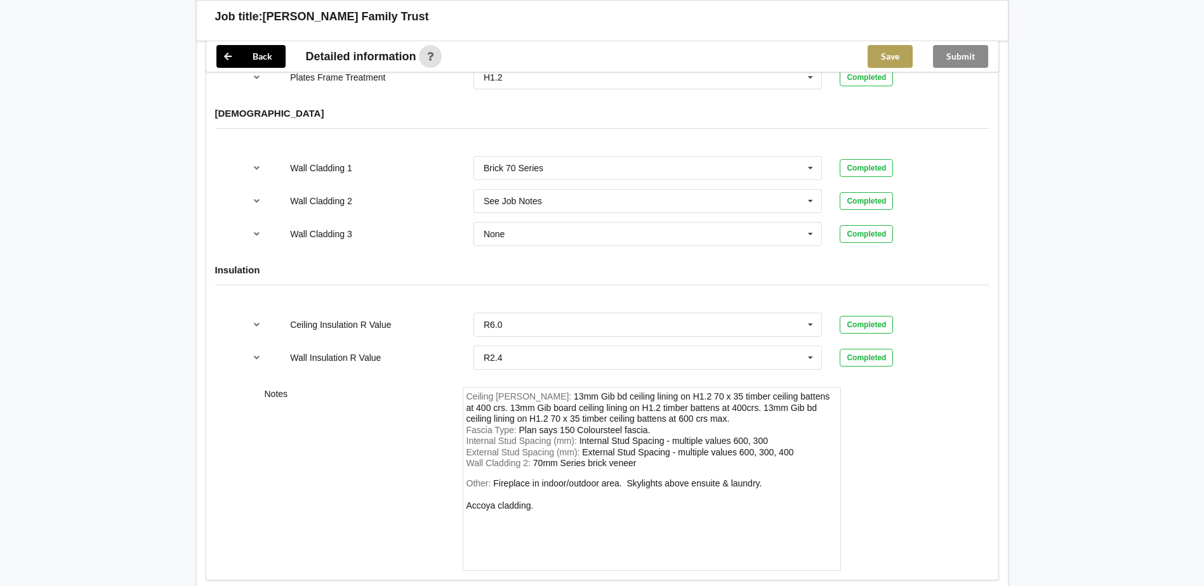
click at [900, 53] on button "Save" at bounding box center [890, 56] width 45 height 23
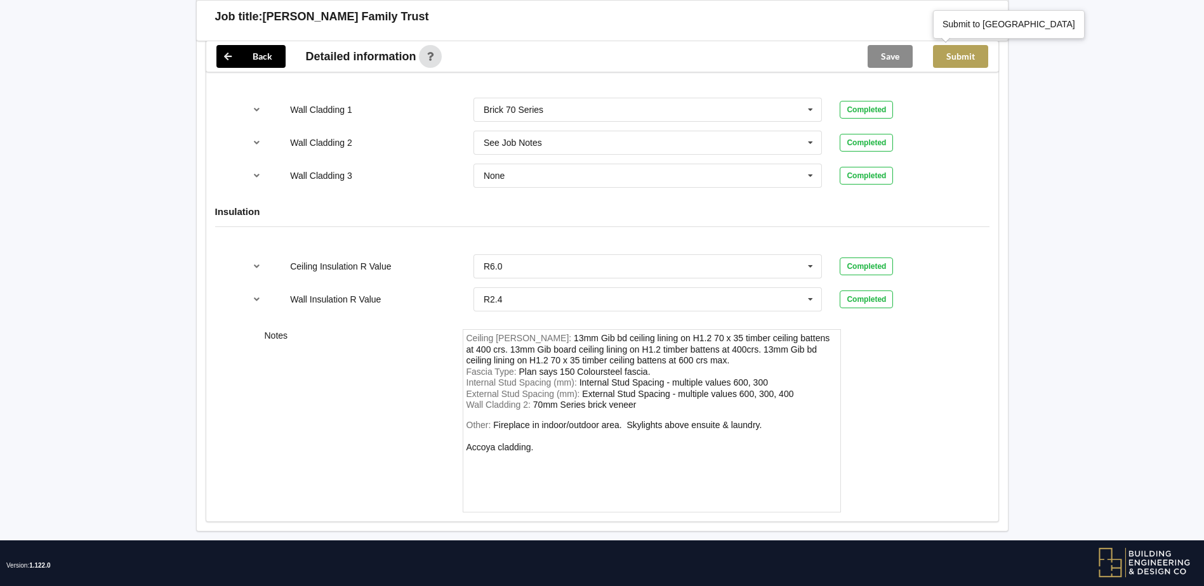
click at [955, 56] on button "Submit" at bounding box center [960, 56] width 55 height 23
